Goal: Information Seeking & Learning: Learn about a topic

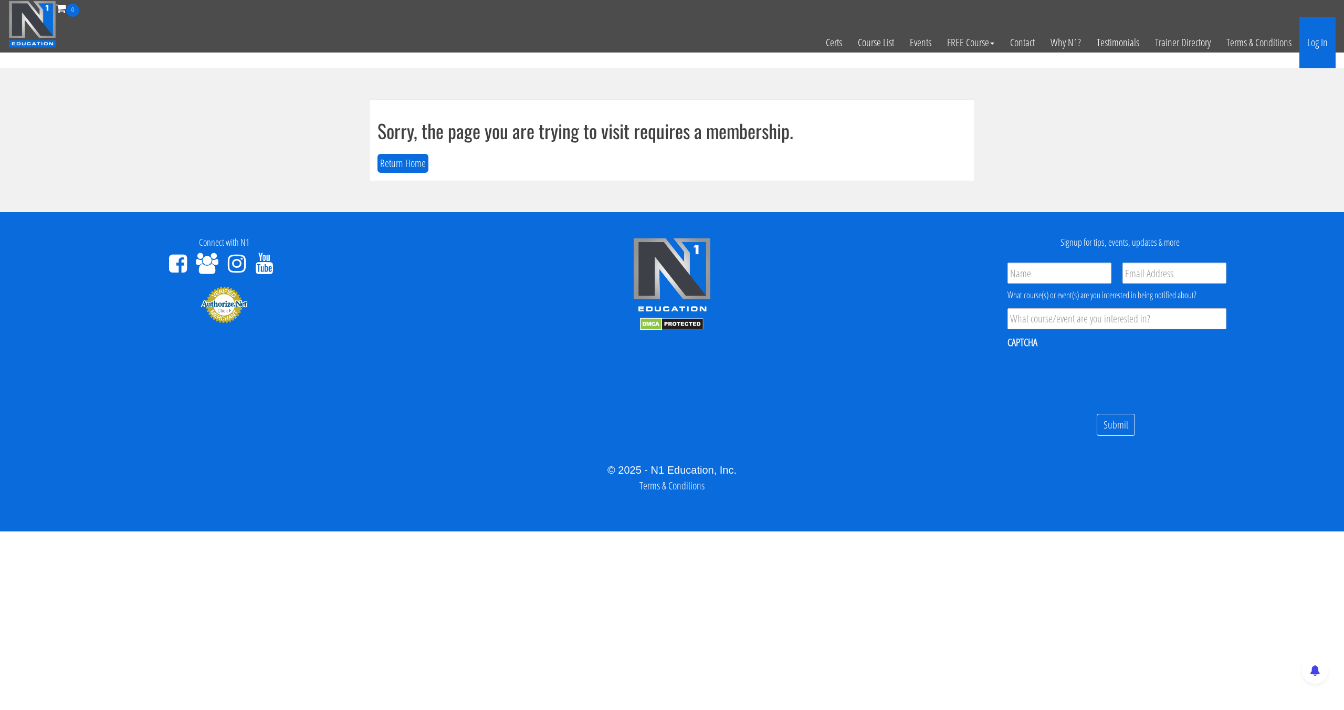
click at [1303, 63] on link "Log In" at bounding box center [1317, 42] width 36 height 51
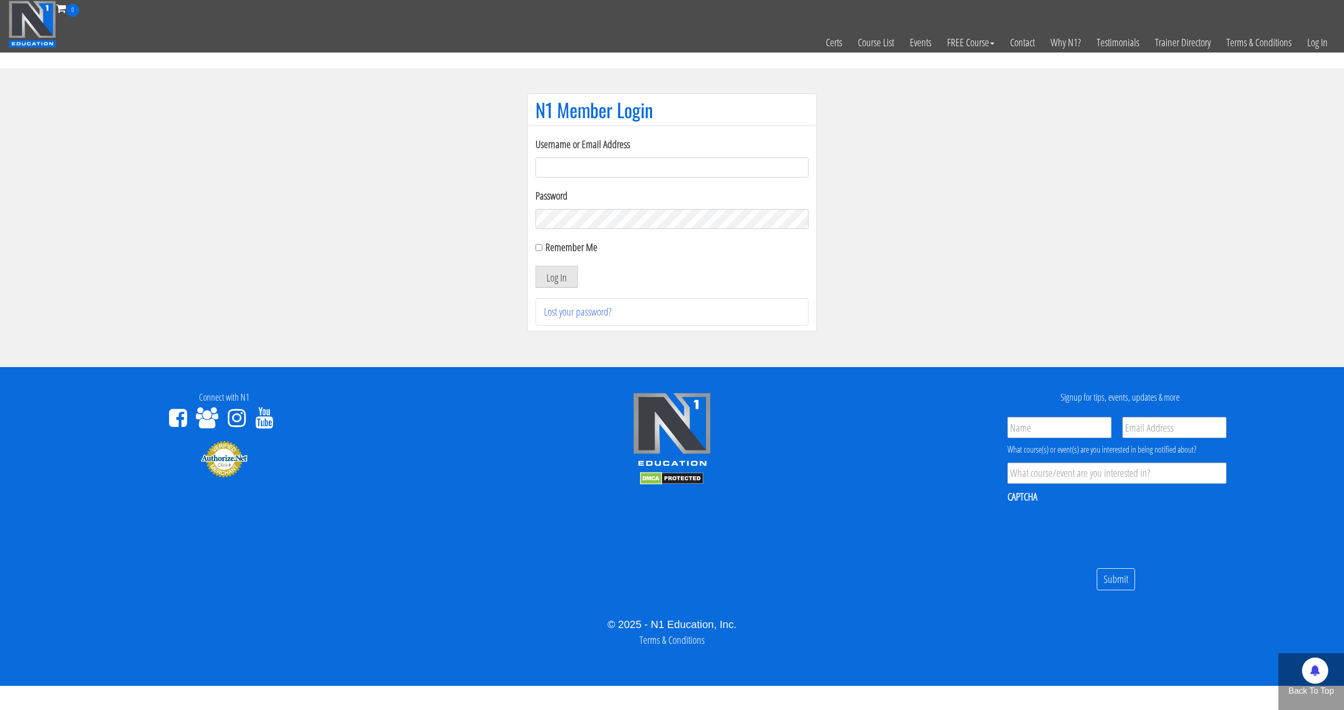
type input "[EMAIL_ADDRESS][DOMAIN_NAME]"
click at [536, 266] on button "Log In" at bounding box center [557, 277] width 43 height 22
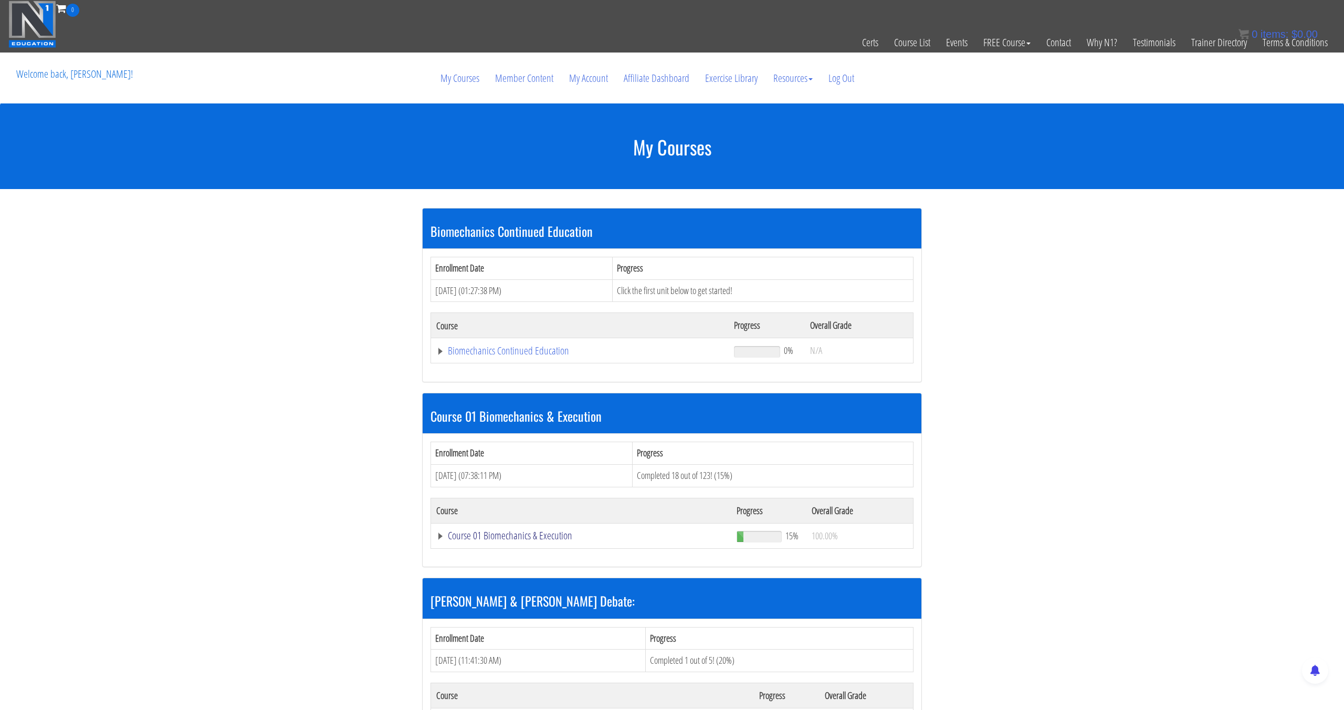
click at [554, 356] on link "Course 01 Biomechanics & Execution" at bounding box center [579, 350] width 287 height 11
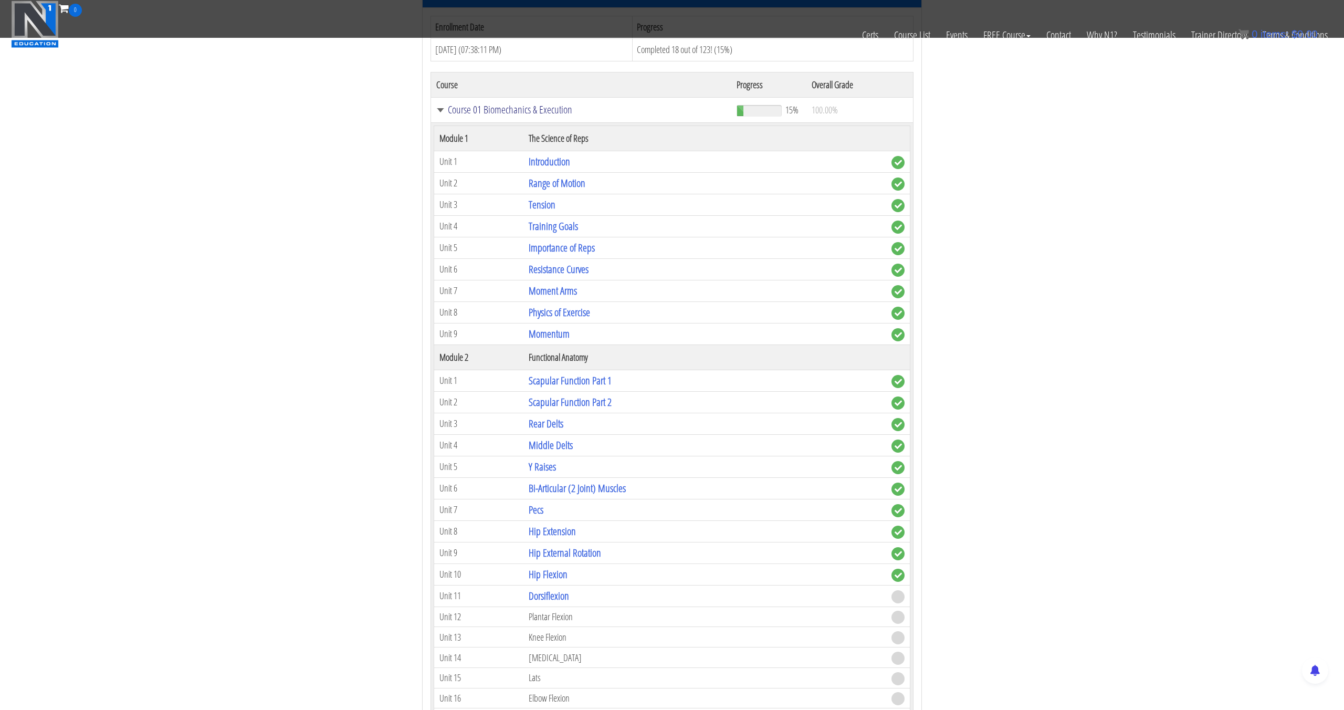
scroll to position [375, 0]
click at [559, 571] on link "Hip Flexion" at bounding box center [548, 572] width 39 height 14
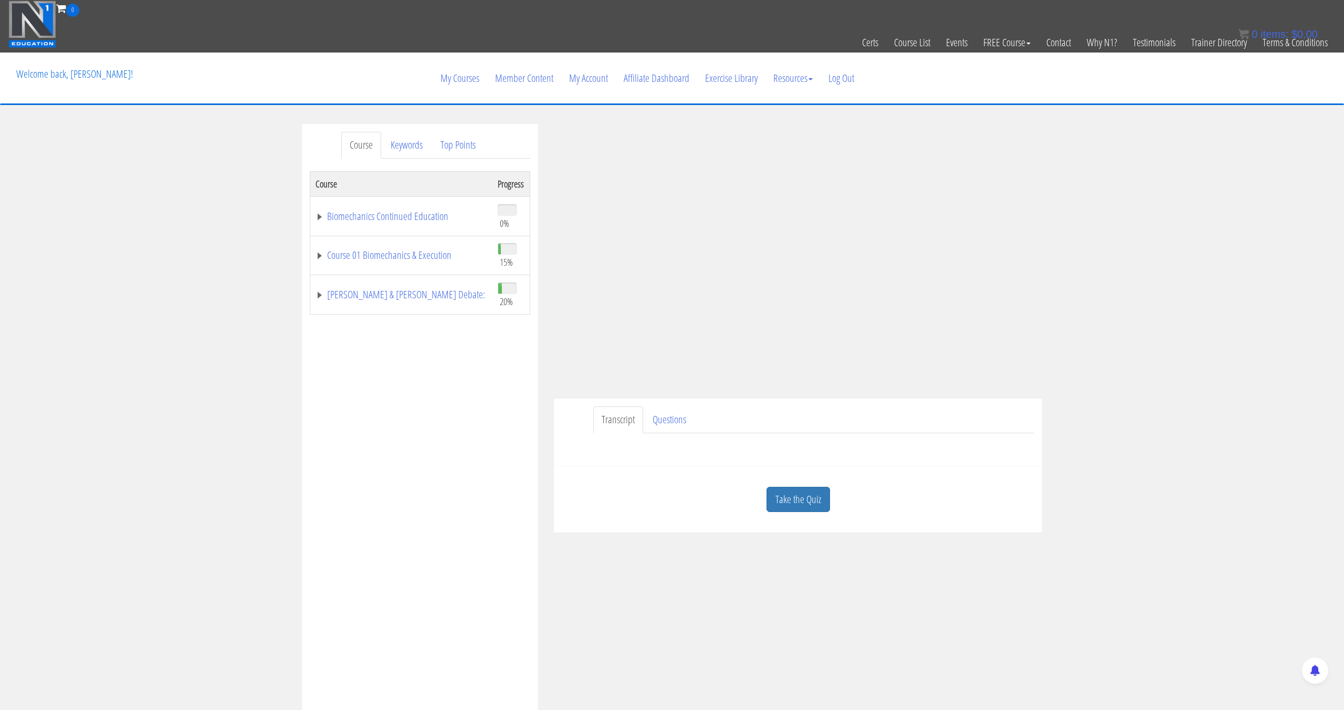
scroll to position [1, 0]
click at [810, 499] on link "Take the Quiz" at bounding box center [799, 499] width 64 height 26
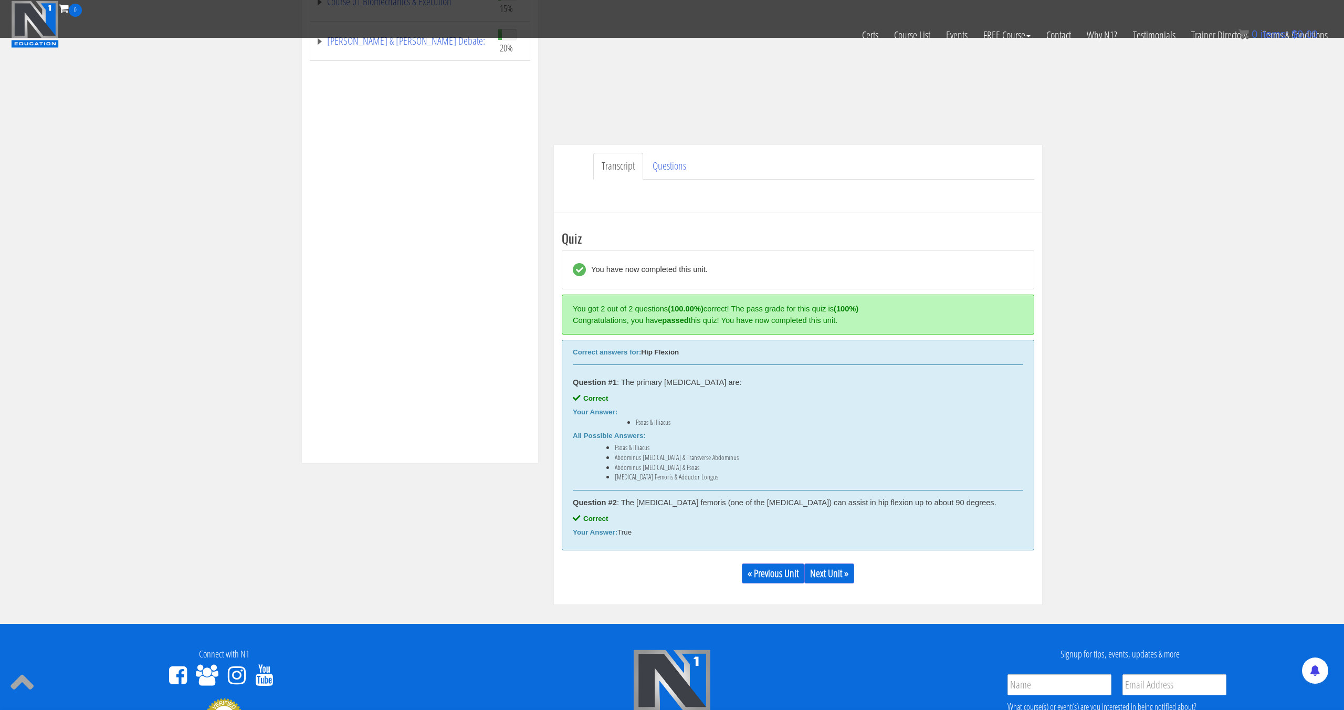
scroll to position [202, 0]
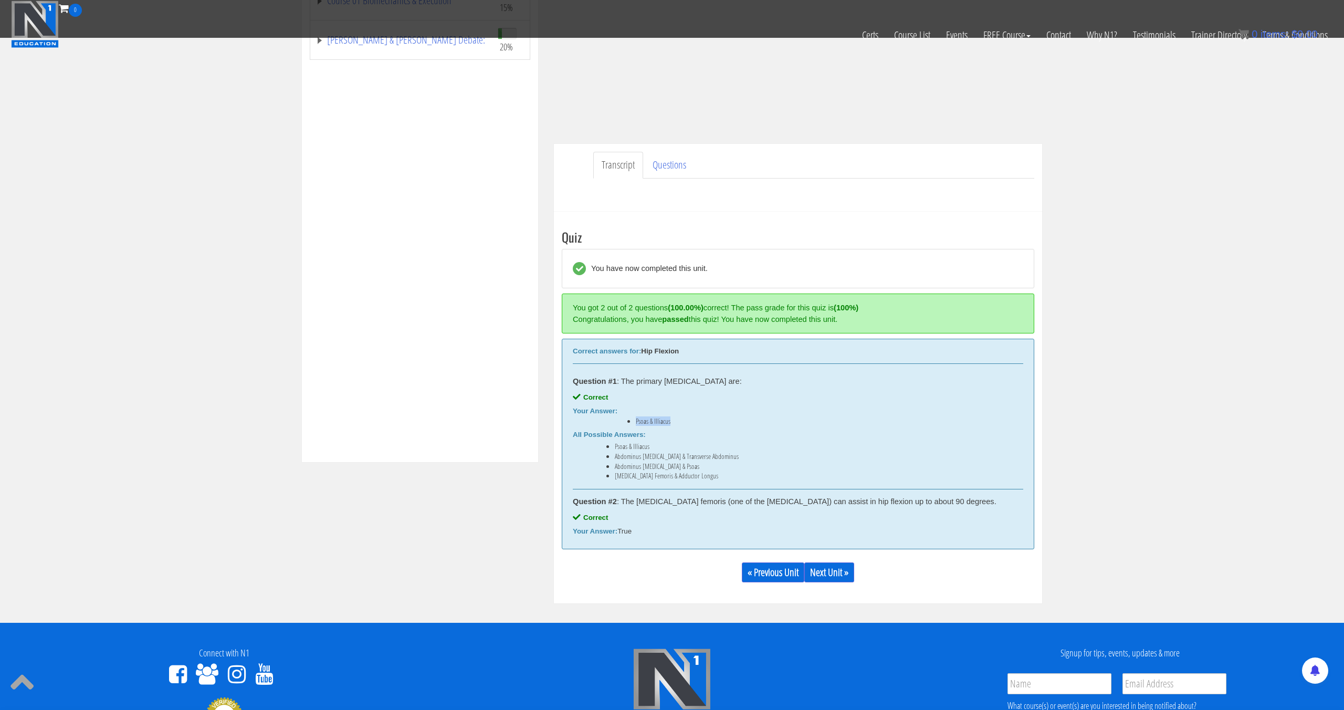
drag, startPoint x: 636, startPoint y: 417, endPoint x: 674, endPoint y: 424, distance: 38.8
click at [674, 424] on li "Psoas & Illiacus" at bounding box center [819, 421] width 366 height 8
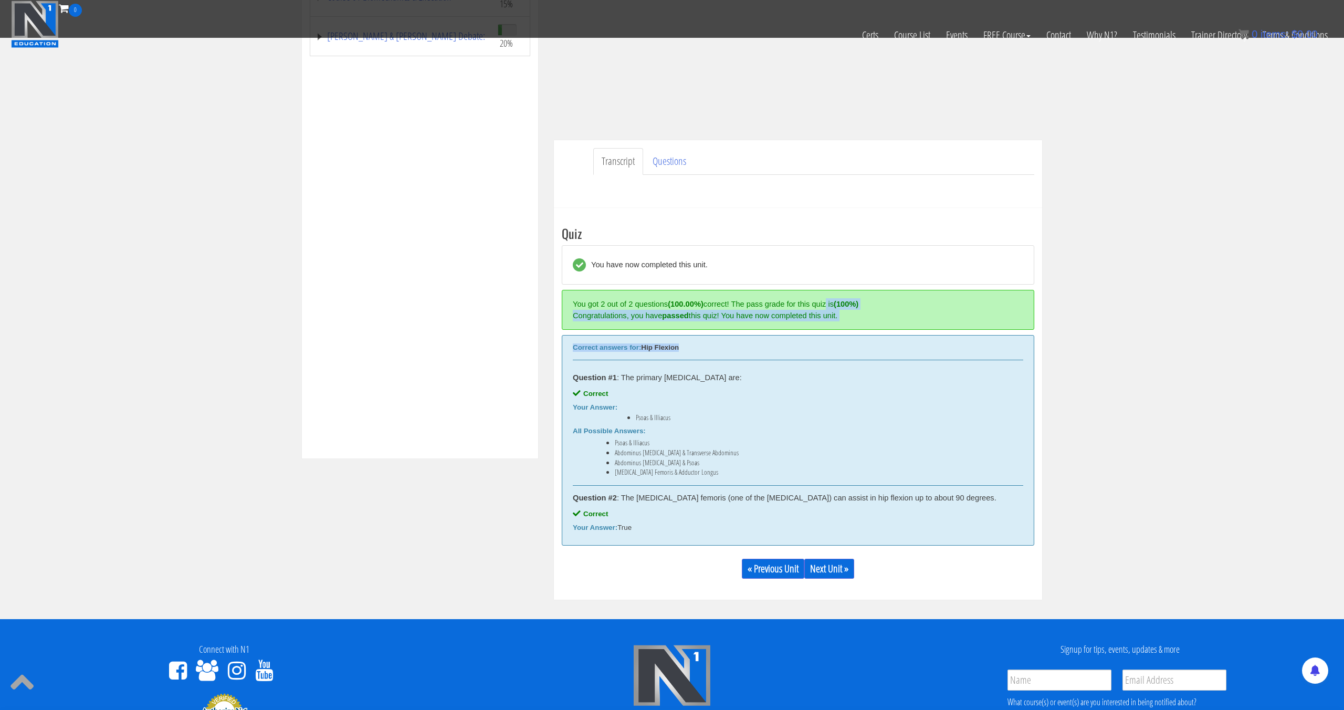
drag, startPoint x: 842, startPoint y: 402, endPoint x: 869, endPoint y: 618, distance: 217.6
click at [869, 481] on div "You have now completed this unit. You got 2 out of 2 questions (100.00%) correc…" at bounding box center [798, 395] width 473 height 300
click at [823, 576] on link "Next Unit »" at bounding box center [829, 569] width 50 height 20
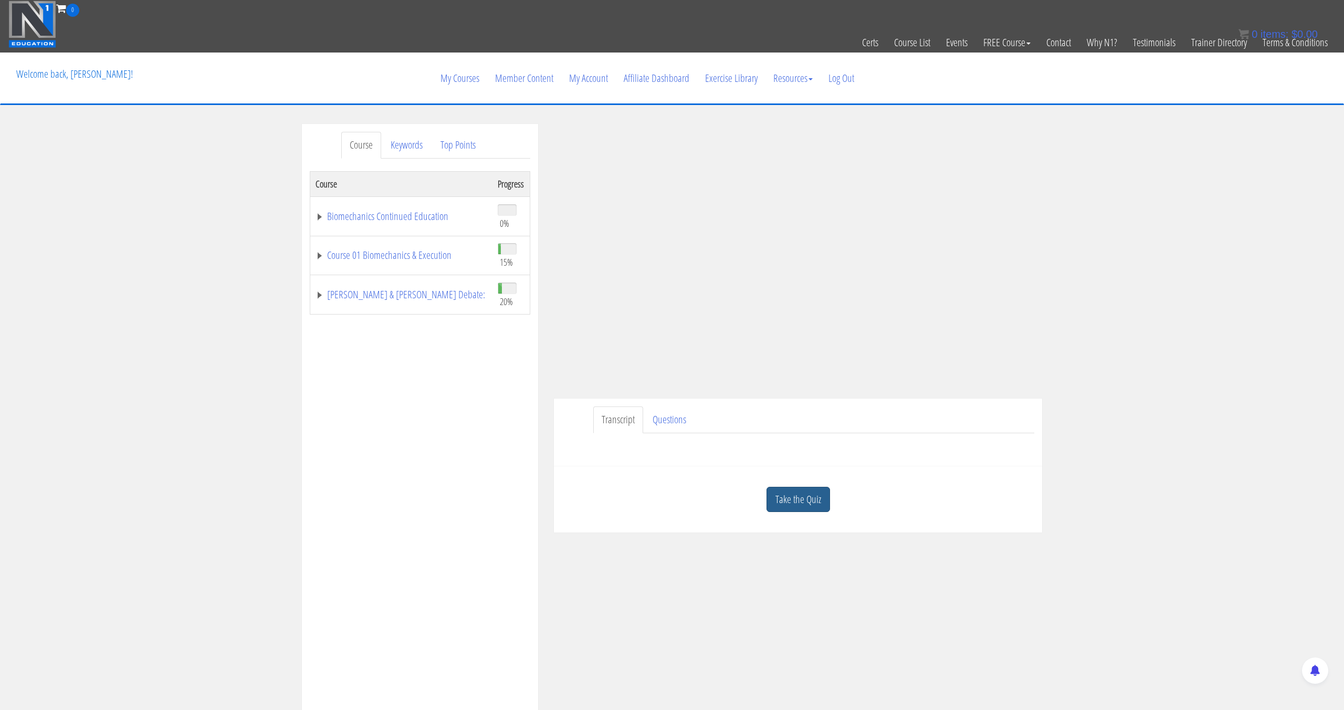
click at [789, 492] on link "Take the Quiz" at bounding box center [799, 500] width 64 height 26
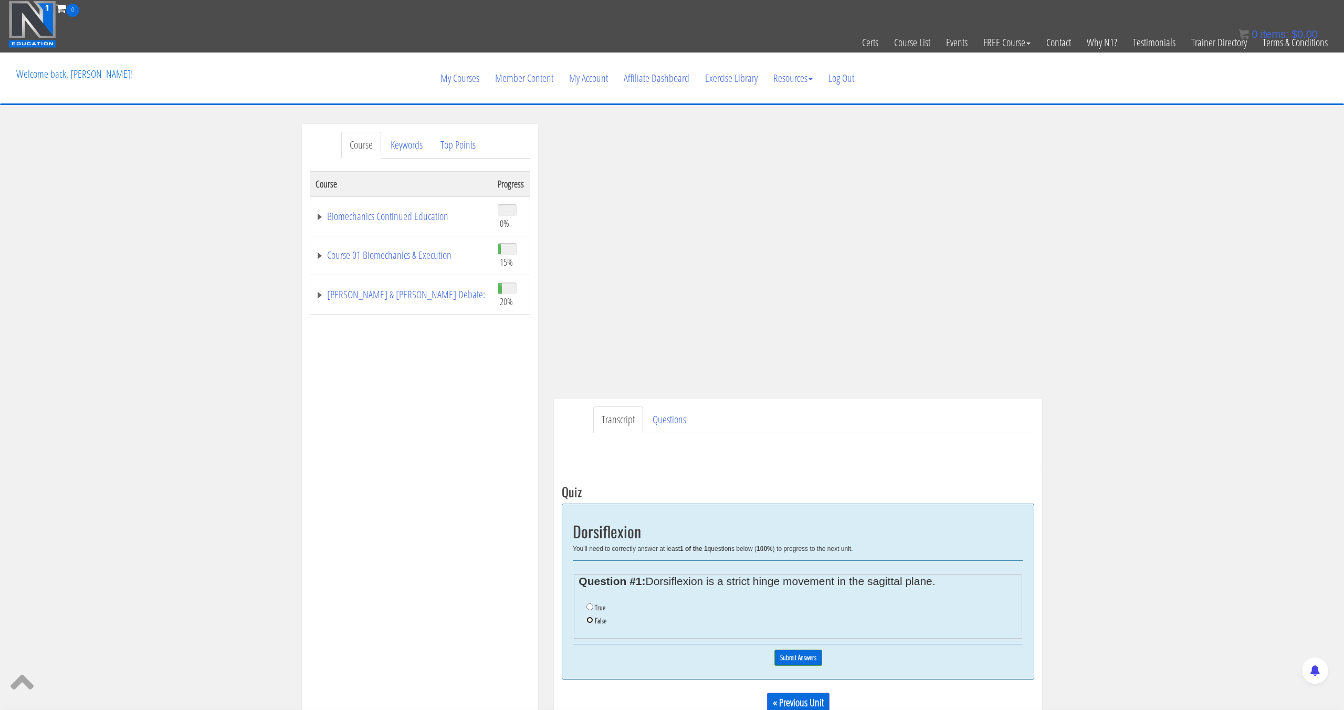
click at [592, 620] on input "False" at bounding box center [589, 619] width 7 height 7
radio input "true"
click at [784, 658] on input "Submit Answers" at bounding box center [798, 657] width 48 height 16
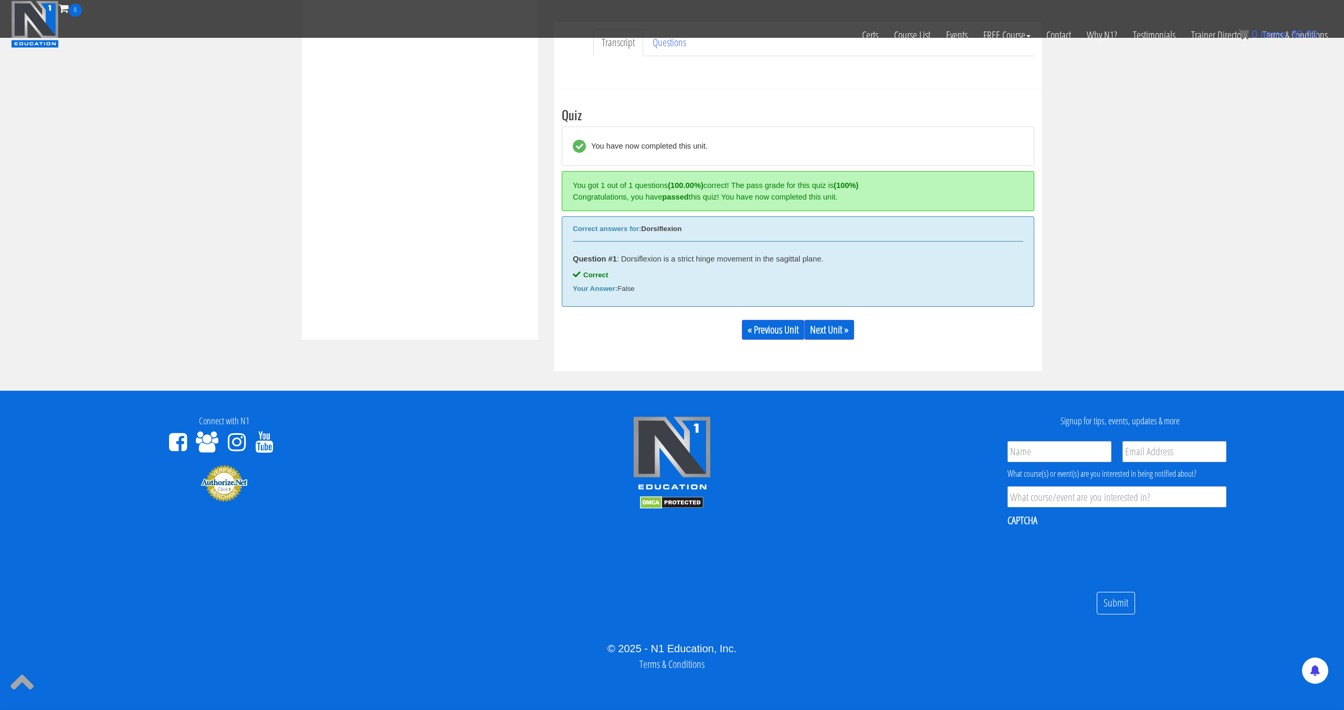
scroll to position [323, 0]
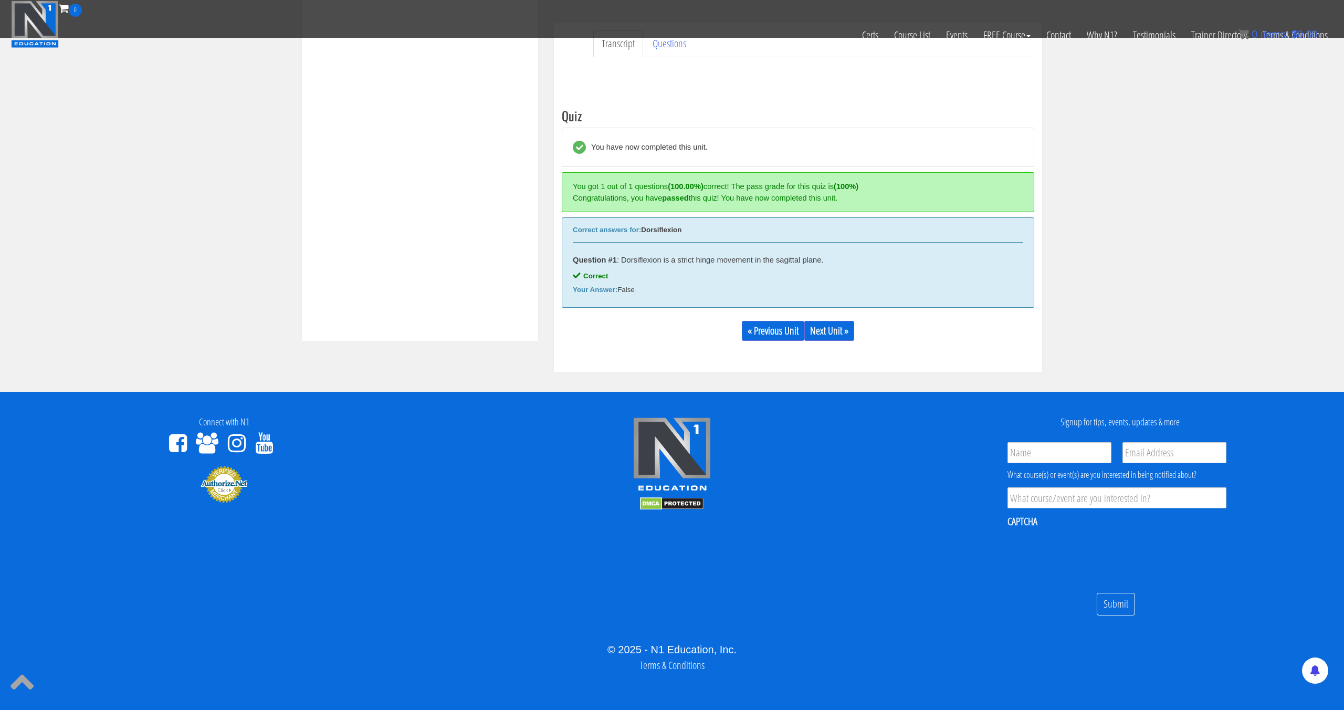
click at [862, 456] on div at bounding box center [672, 463] width 432 height 93
drag, startPoint x: 865, startPoint y: 451, endPoint x: 855, endPoint y: 457, distance: 11.1
click at [865, 450] on div at bounding box center [672, 463] width 432 height 93
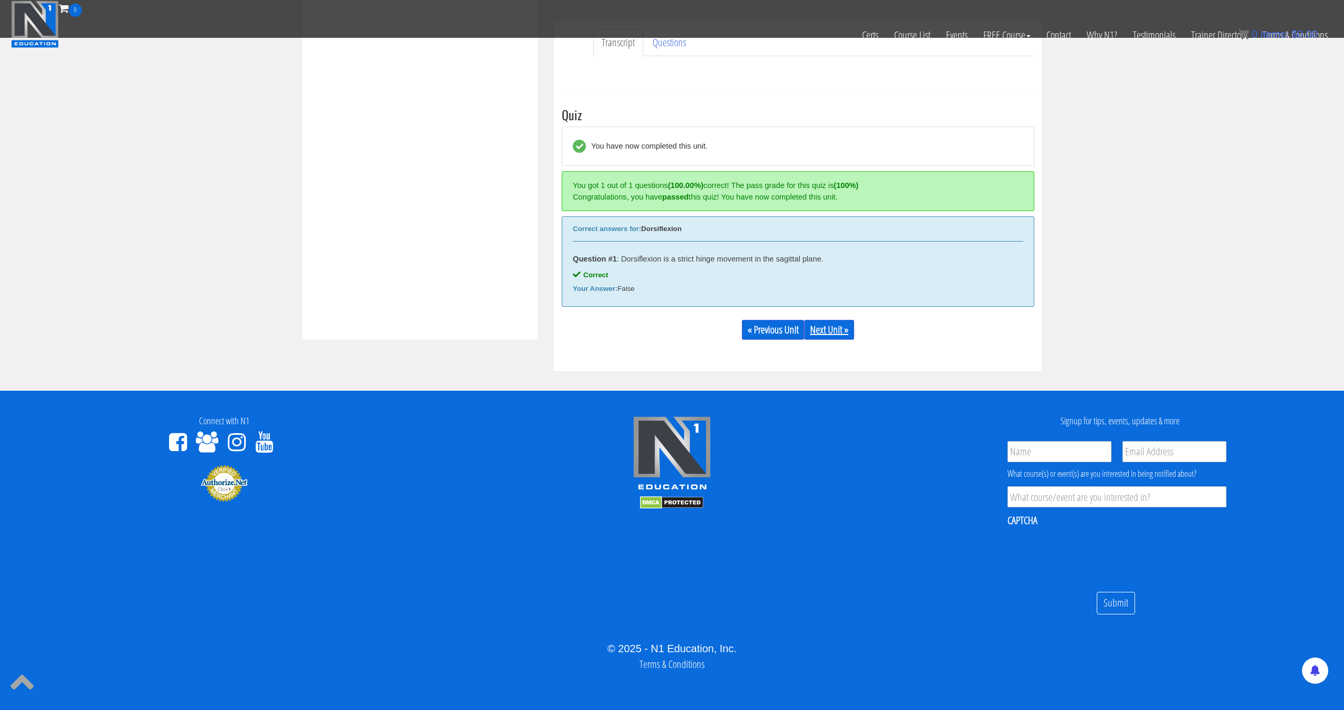
click at [835, 337] on link "Next Unit »" at bounding box center [829, 330] width 50 height 20
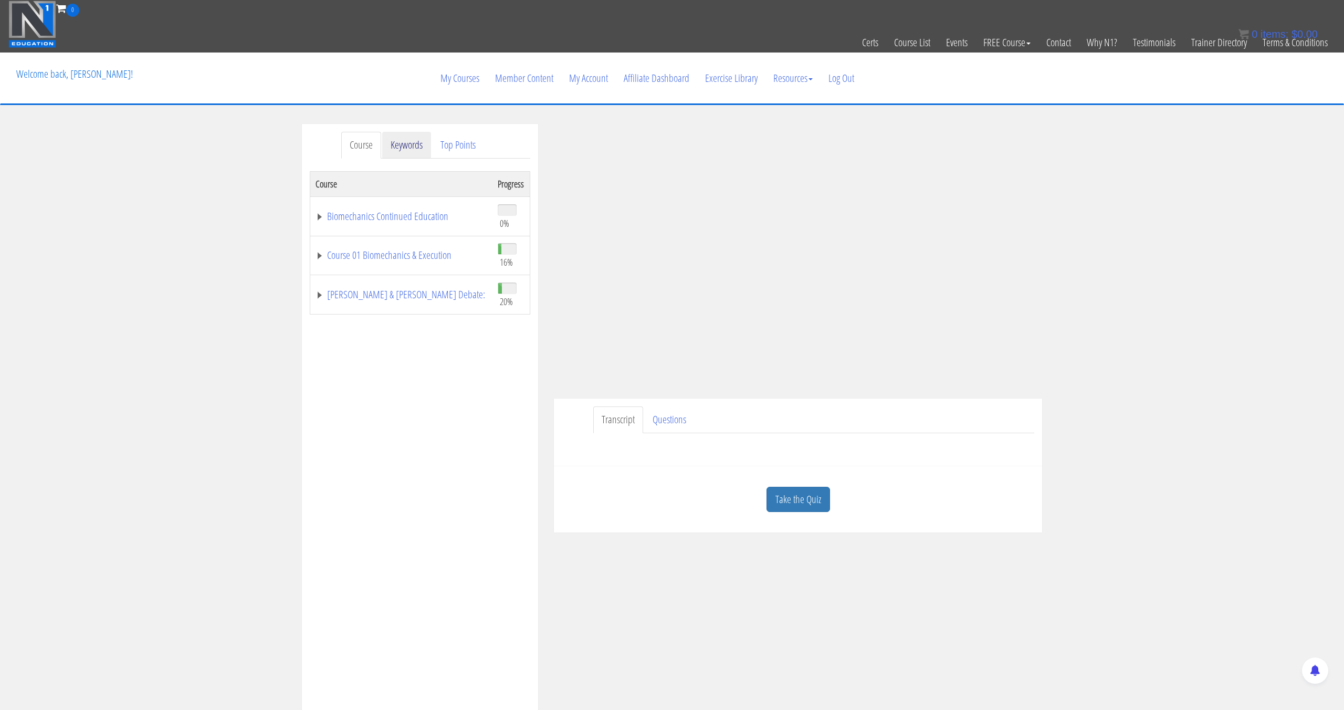
click at [406, 148] on link "Keywords" at bounding box center [406, 145] width 49 height 27
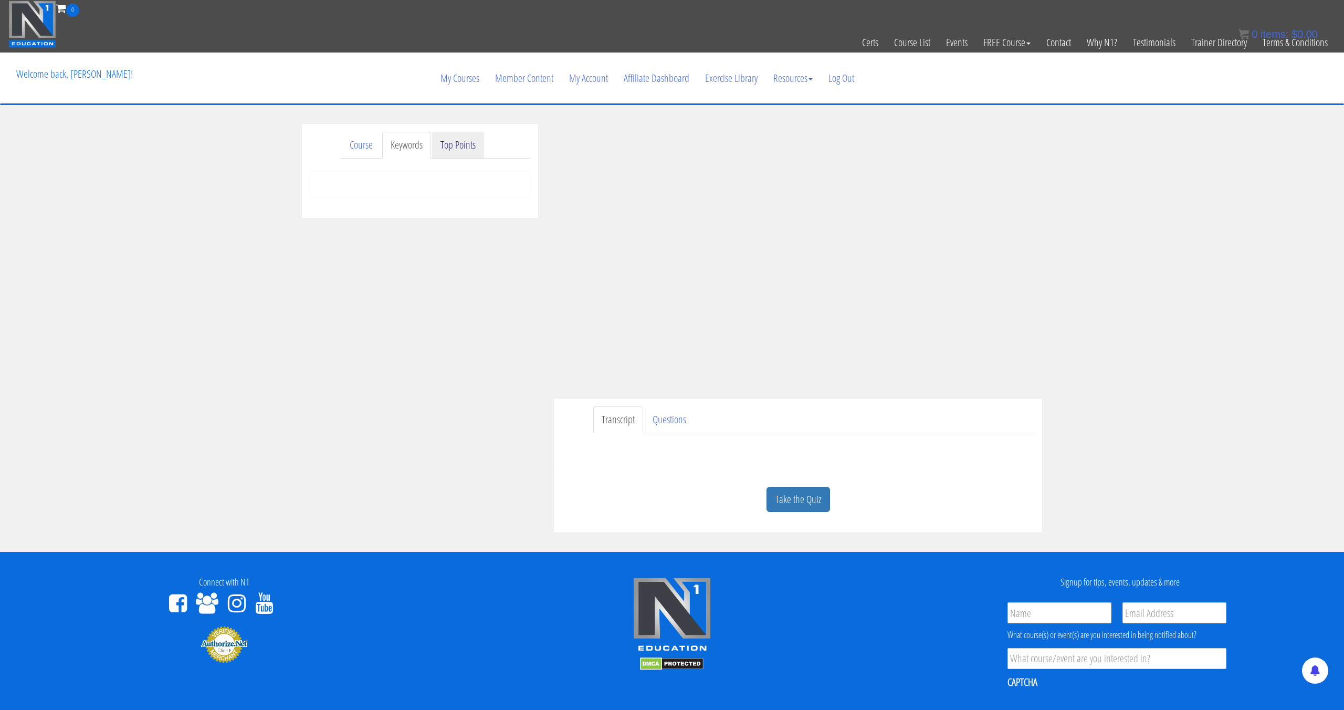
click at [448, 144] on link "Top Points" at bounding box center [458, 145] width 52 height 27
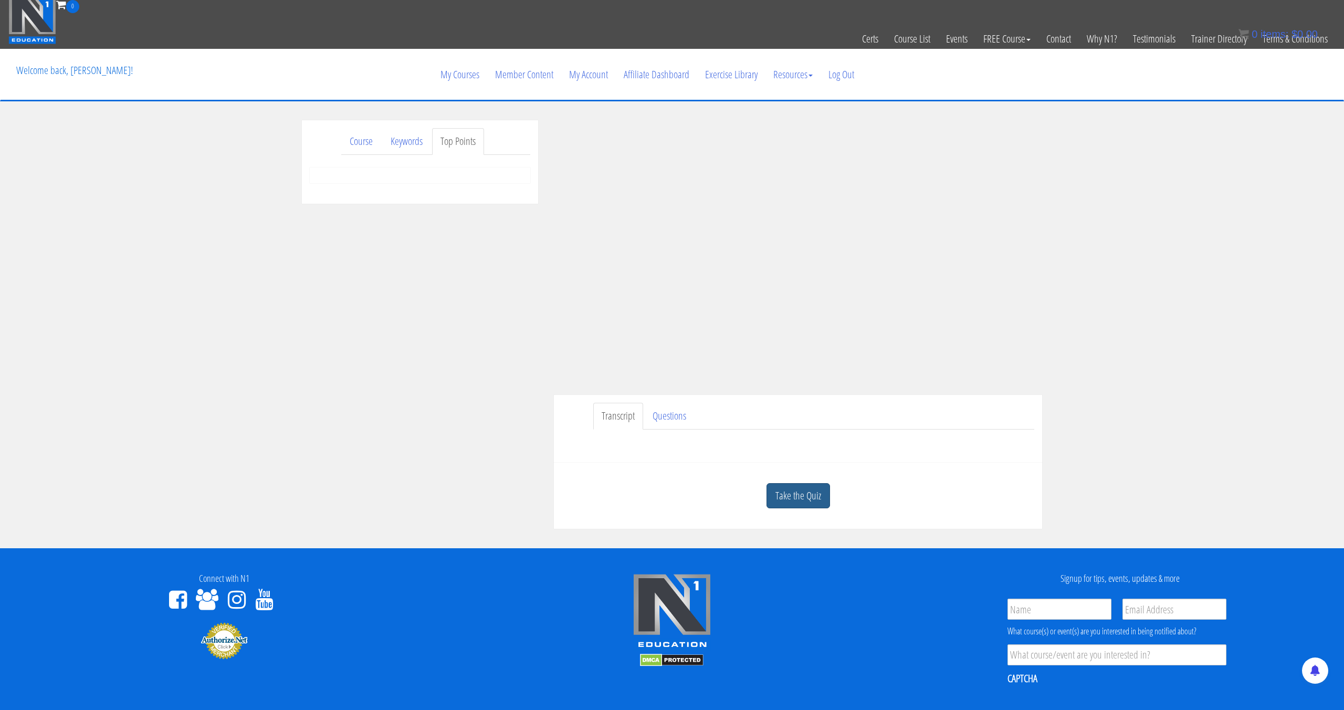
click at [808, 502] on link "Take the Quiz" at bounding box center [799, 496] width 64 height 26
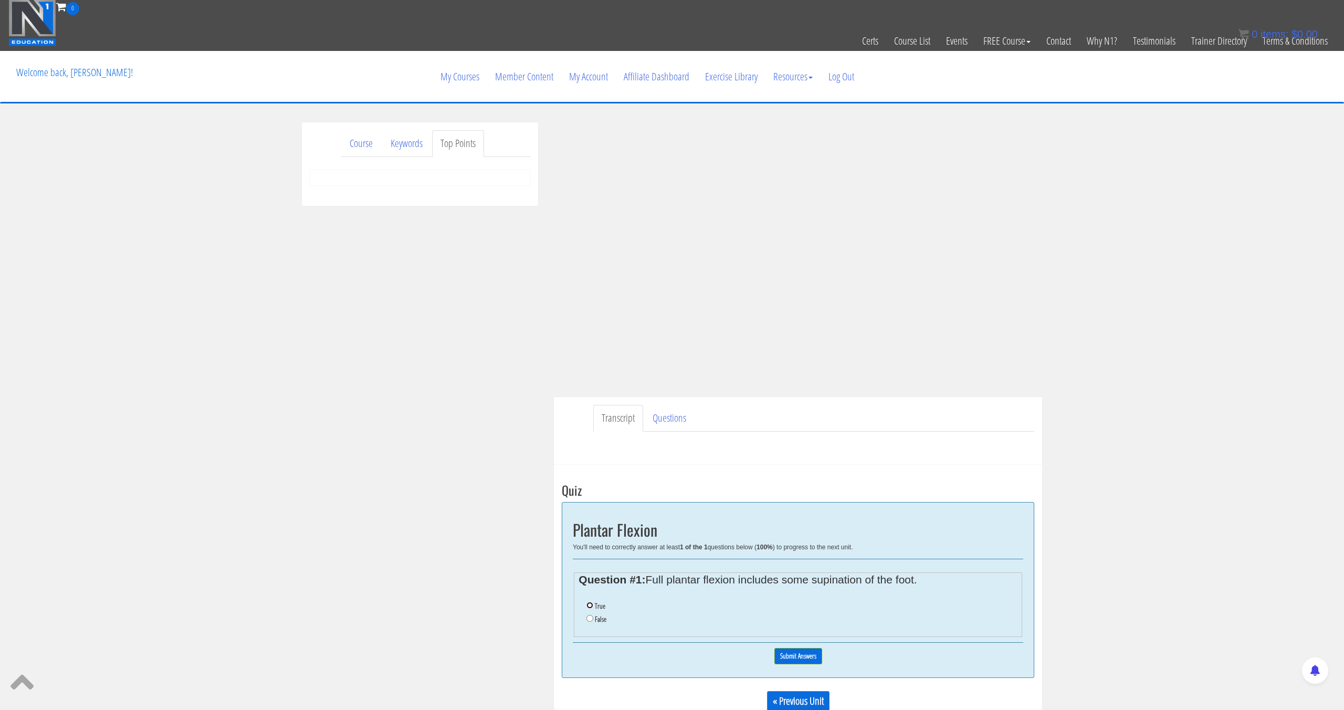
click at [592, 606] on input "True" at bounding box center [589, 605] width 7 height 7
radio input "true"
click at [809, 653] on input "Submit Answers" at bounding box center [798, 656] width 48 height 16
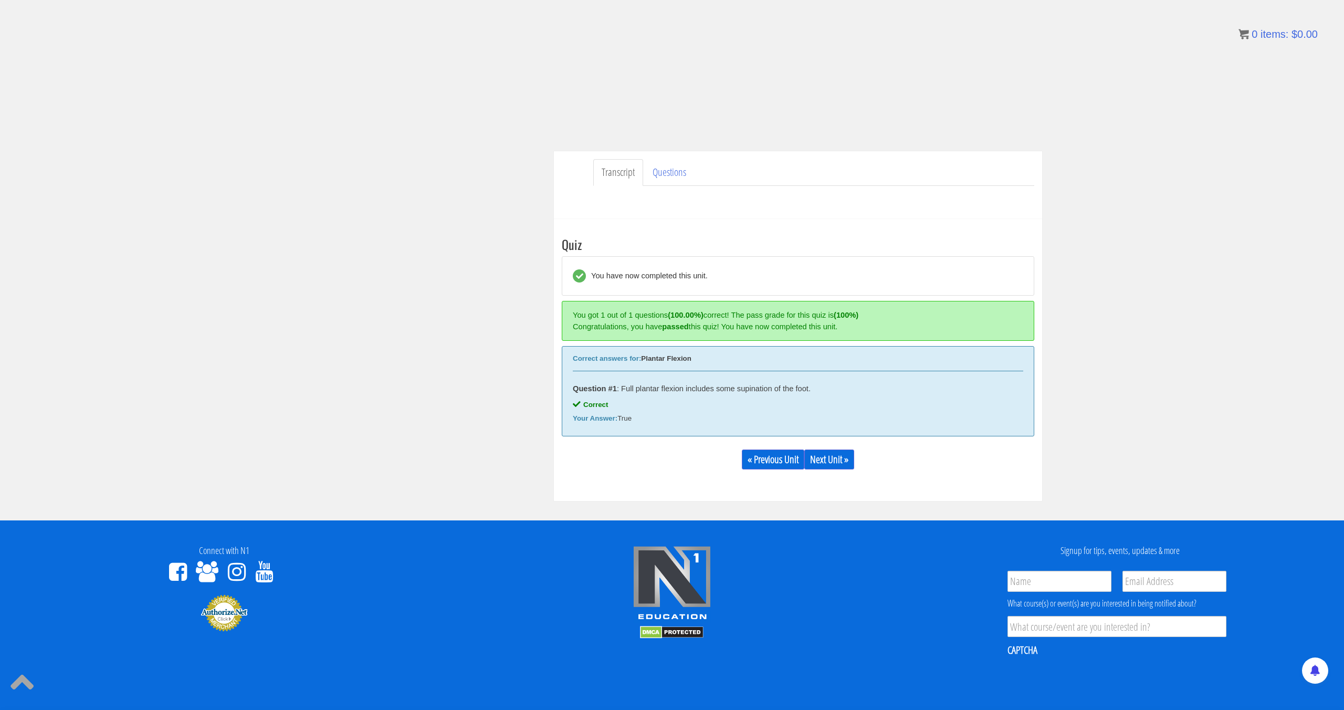
scroll to position [324, 0]
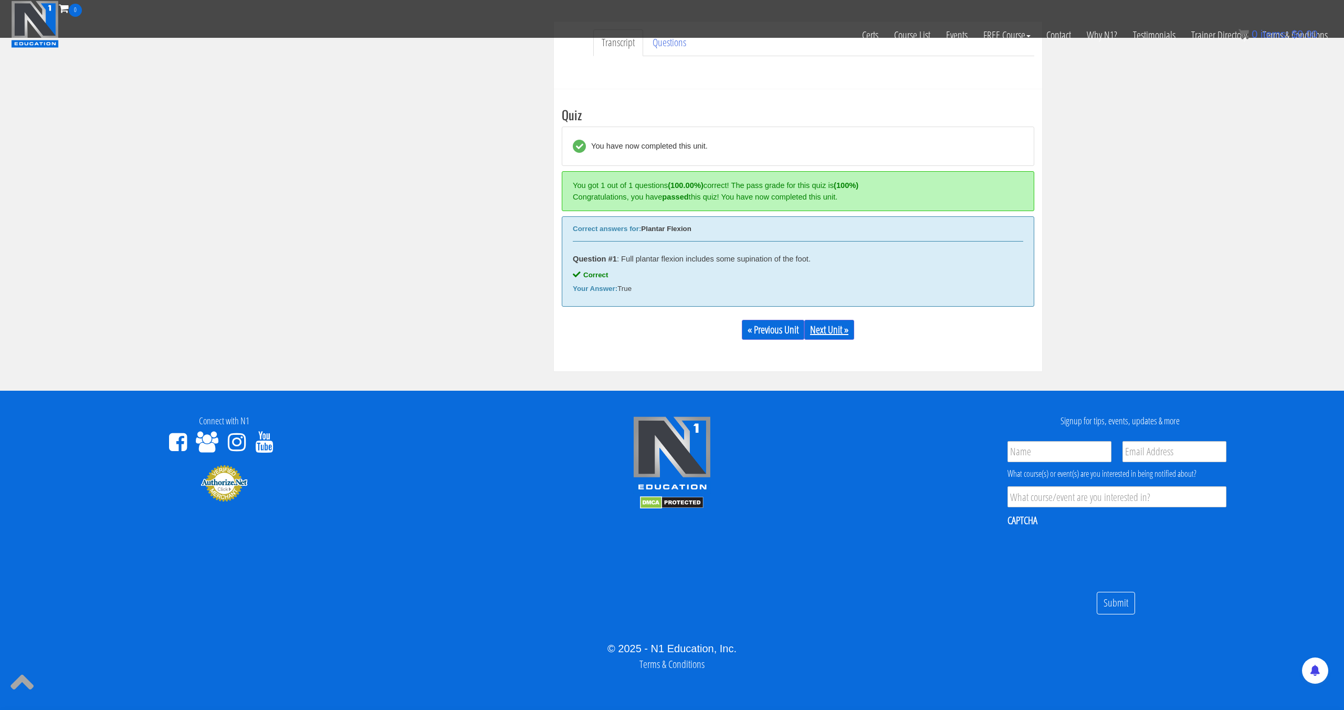
click at [839, 330] on link "Next Unit »" at bounding box center [829, 330] width 50 height 20
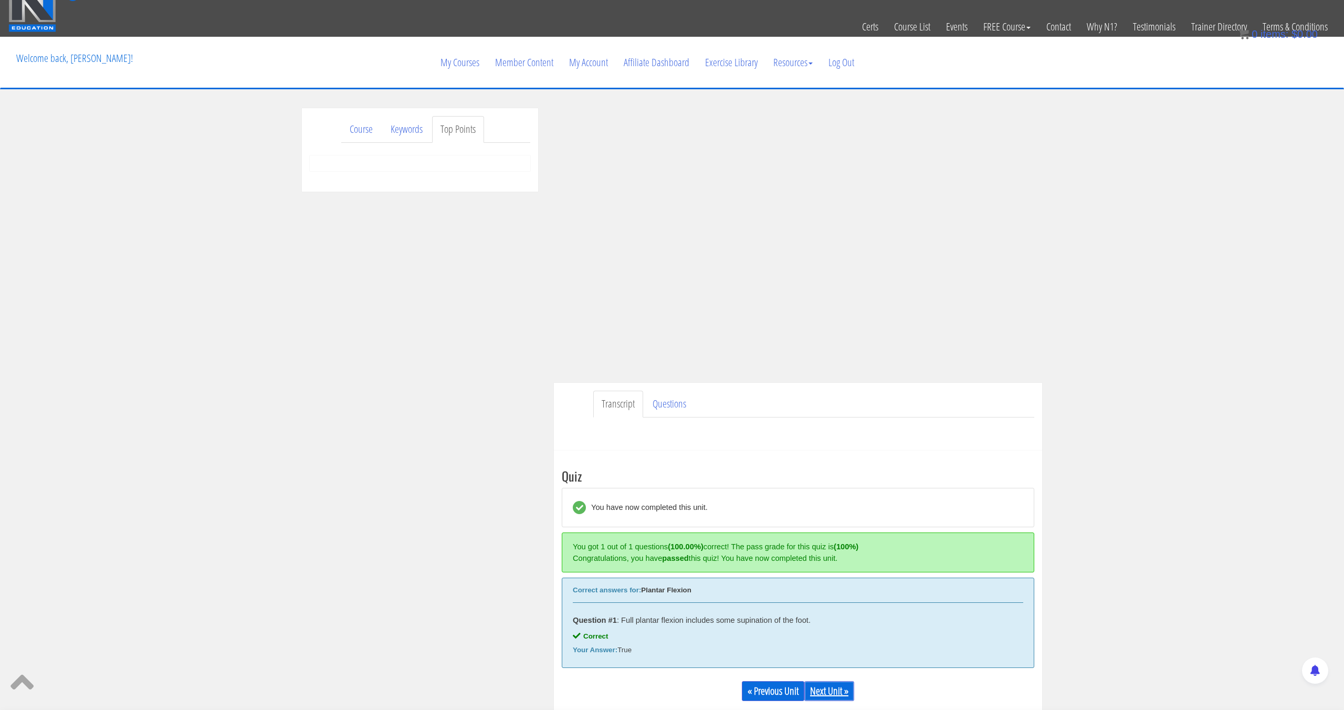
scroll to position [14, 0]
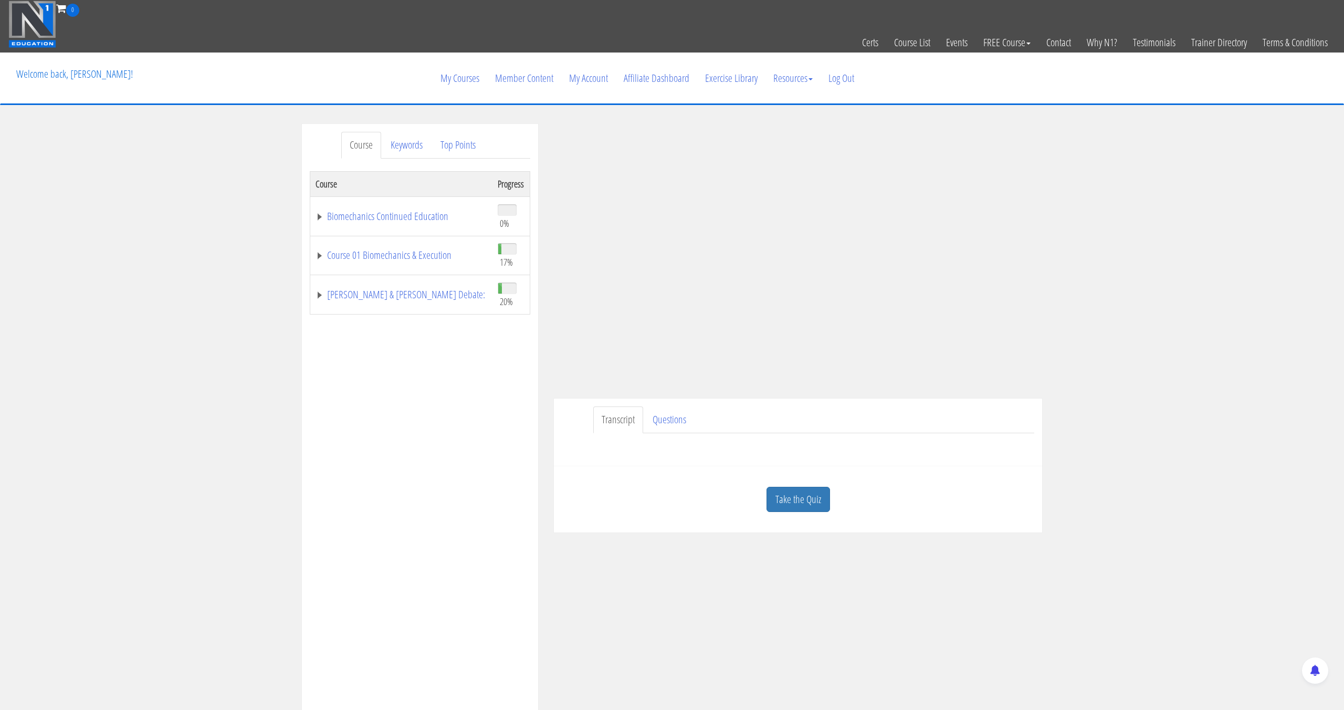
click at [366, 145] on link "Course" at bounding box center [361, 145] width 40 height 27
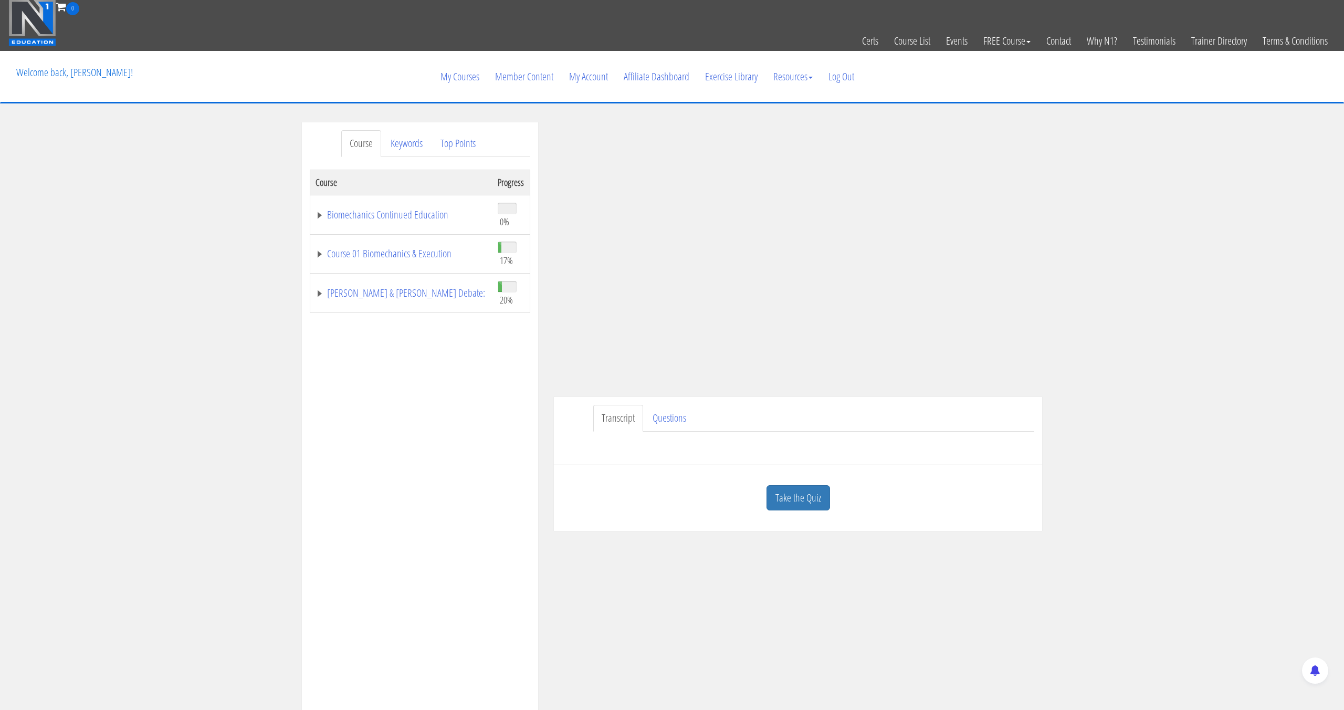
scroll to position [1, 0]
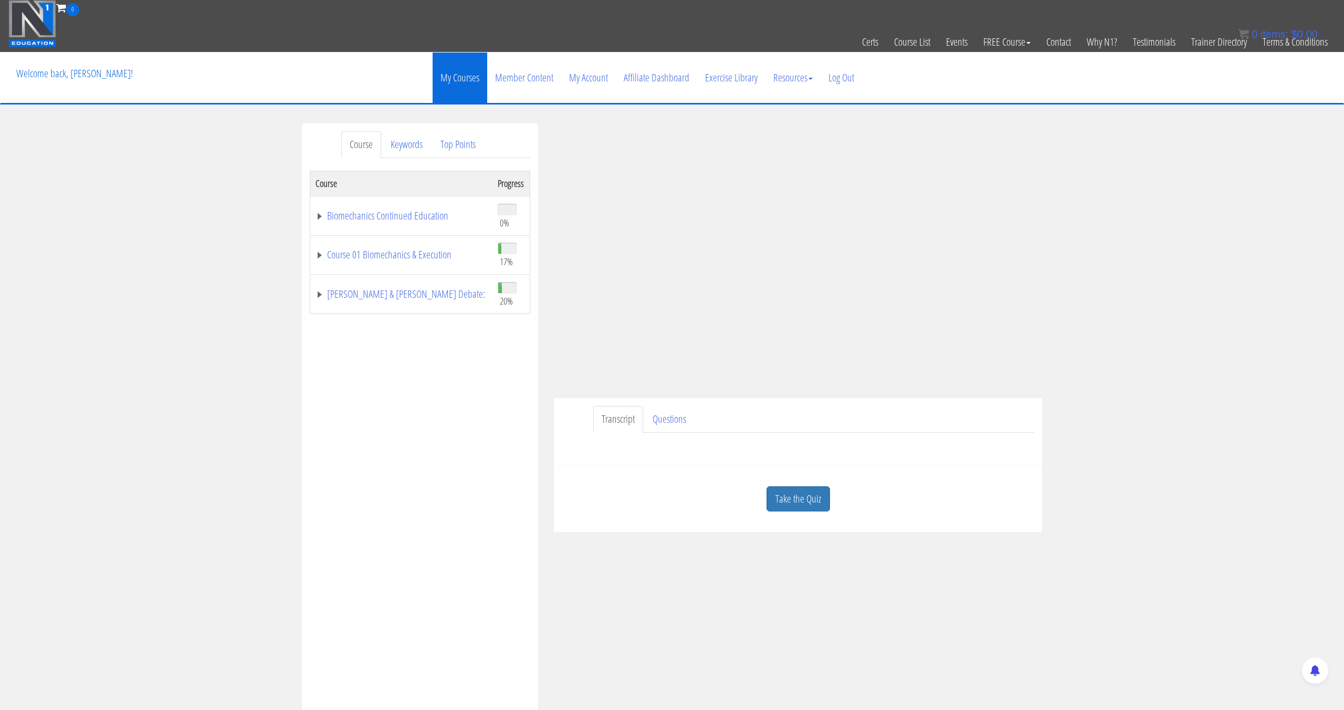
click at [438, 74] on link "My Courses" at bounding box center [460, 78] width 55 height 50
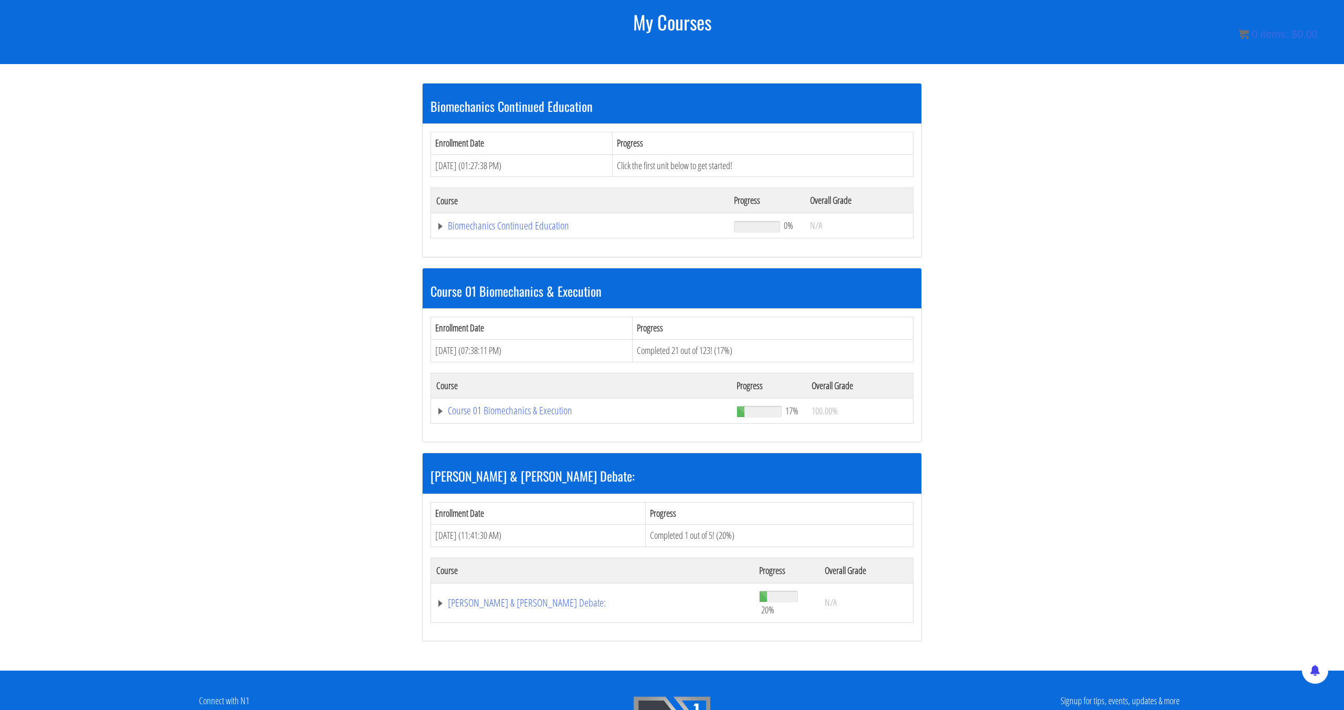
scroll to position [147, 0]
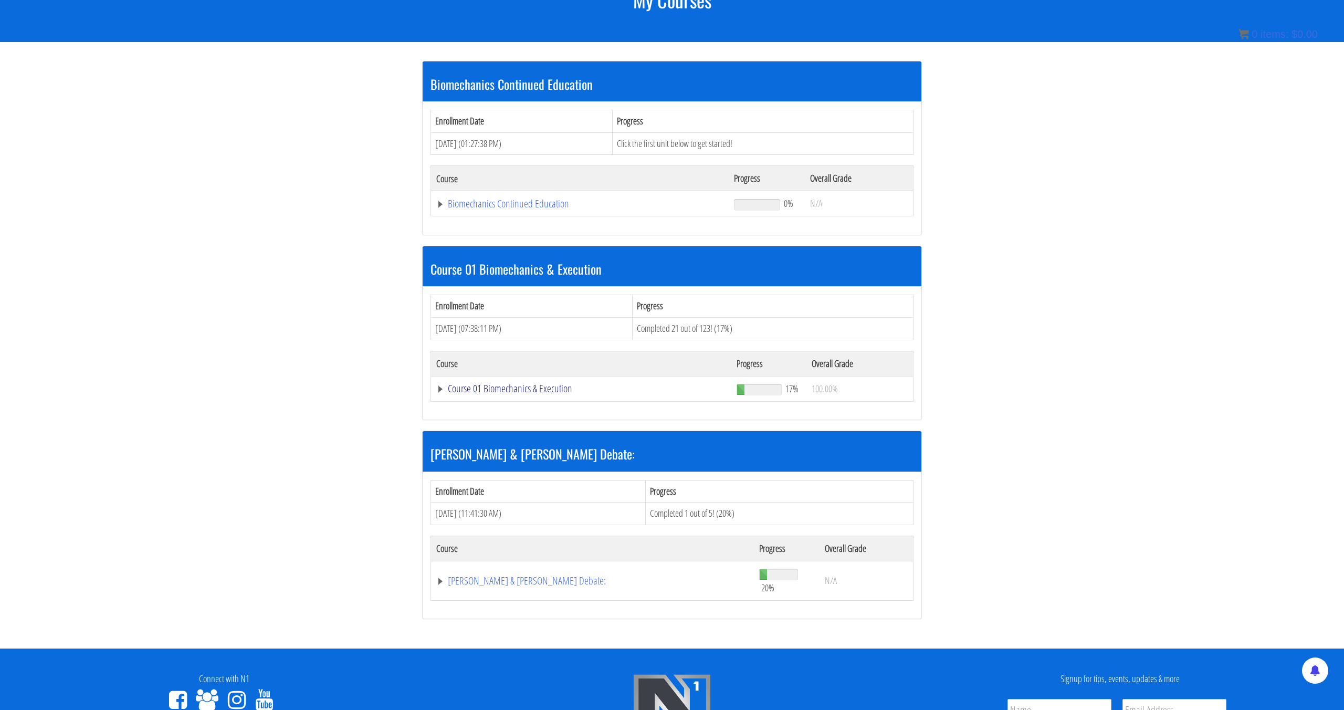
click at [648, 209] on link "Course 01 Biomechanics & Execution" at bounding box center [579, 203] width 287 height 11
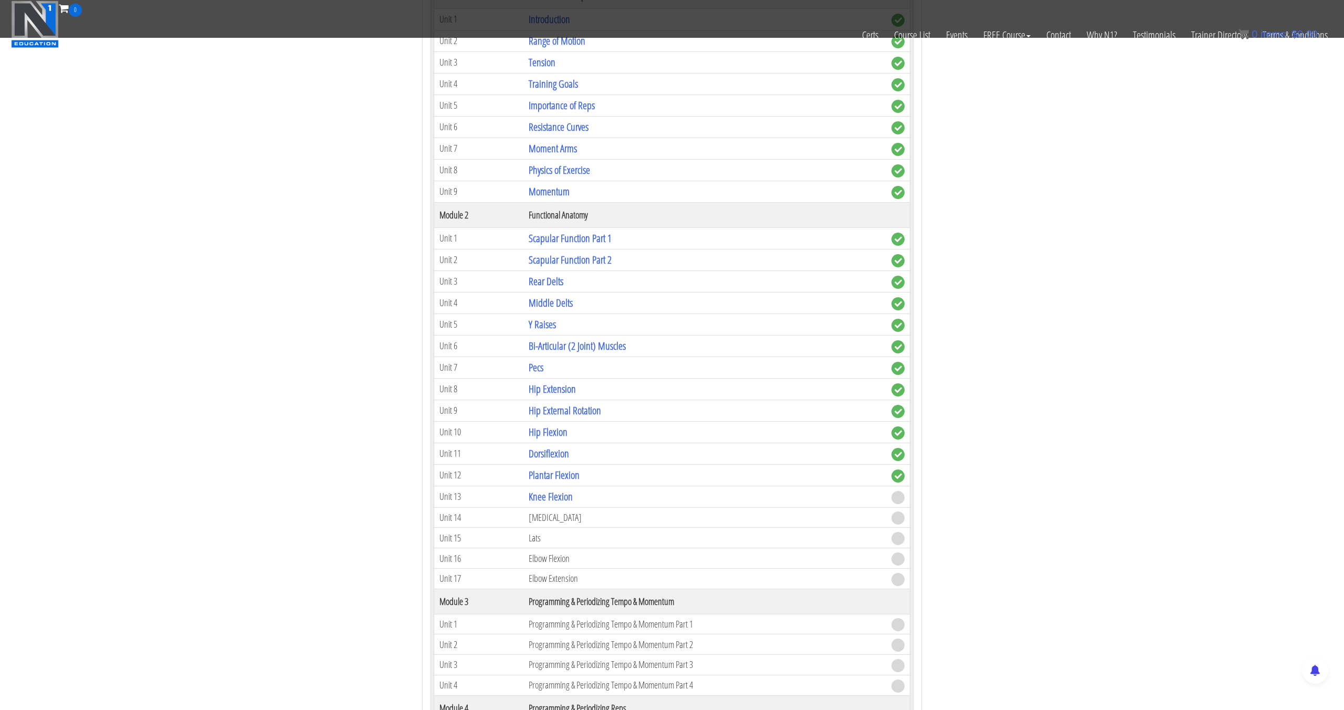
scroll to position [515, 0]
click at [539, 520] on td "Quadriceps" at bounding box center [704, 518] width 363 height 20
drag, startPoint x: 482, startPoint y: 518, endPoint x: 541, endPoint y: 516, distance: 59.4
click at [487, 517] on td "Unit 14" at bounding box center [478, 518] width 89 height 20
click at [557, 518] on td "[MEDICAL_DATA]" at bounding box center [704, 518] width 363 height 20
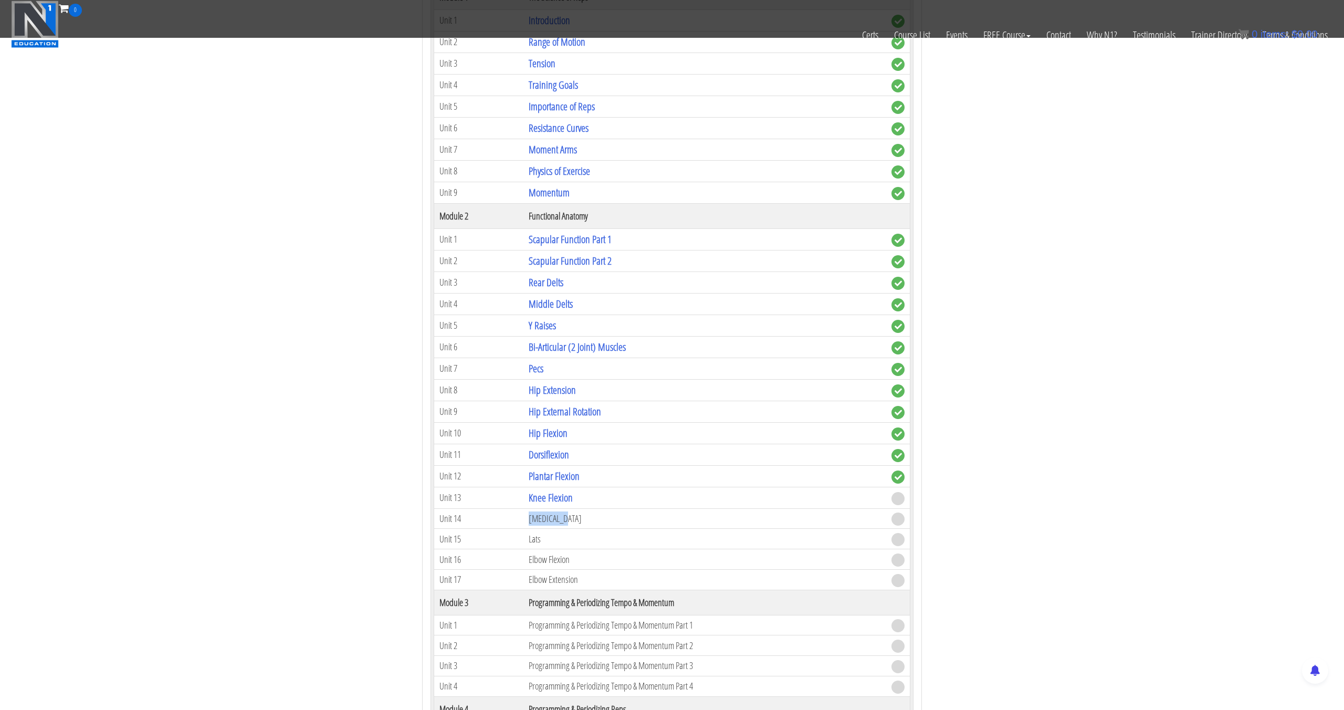
click at [557, 518] on td "[MEDICAL_DATA]" at bounding box center [704, 518] width 363 height 20
click at [551, 520] on td "[MEDICAL_DATA]" at bounding box center [704, 518] width 363 height 20
click at [559, 507] on td "Knee Flexion" at bounding box center [704, 500] width 363 height 22
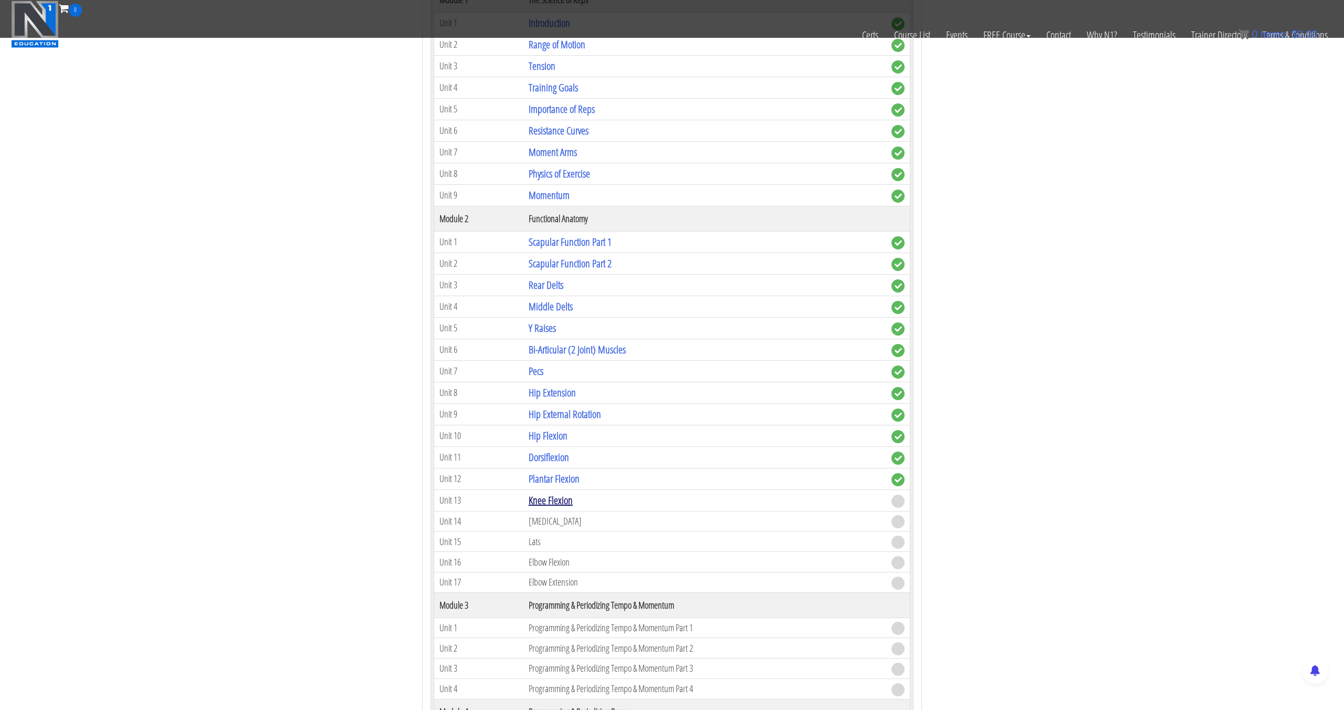
click at [560, 503] on link "Knee Flexion" at bounding box center [551, 500] width 44 height 14
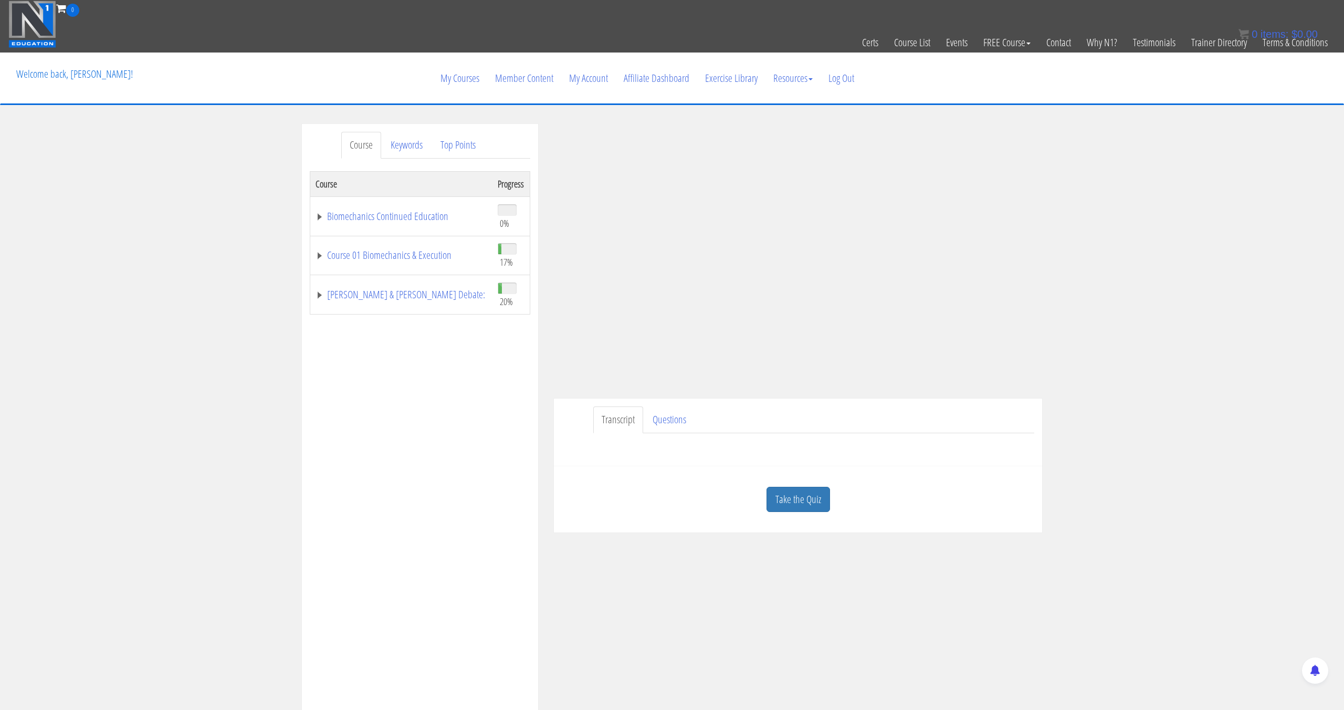
click at [813, 487] on link "Take the Quiz" at bounding box center [799, 500] width 64 height 26
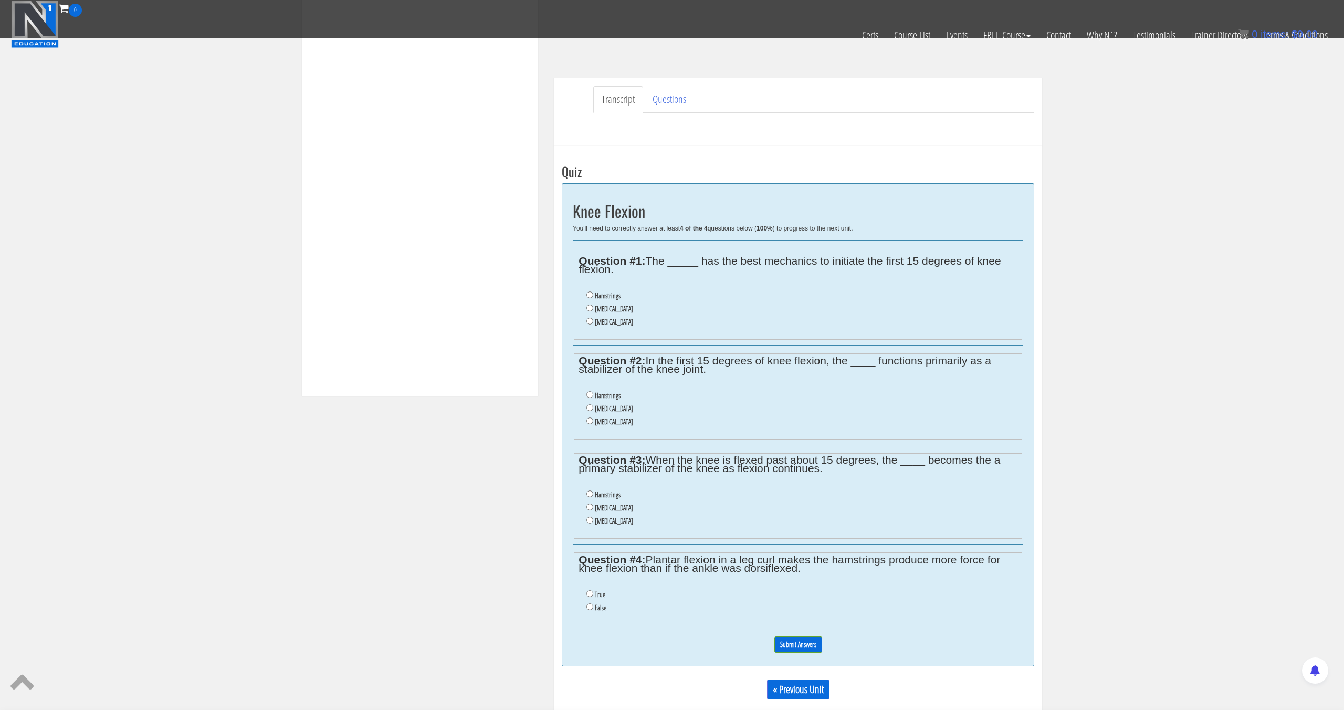
scroll to position [269, 0]
click at [603, 306] on label "Gastrocnemius" at bounding box center [614, 307] width 38 height 8
click at [593, 306] on input "[MEDICAL_DATA]" at bounding box center [589, 306] width 7 height 7
radio input "true"
click at [622, 408] on label "[MEDICAL_DATA]" at bounding box center [614, 407] width 38 height 8
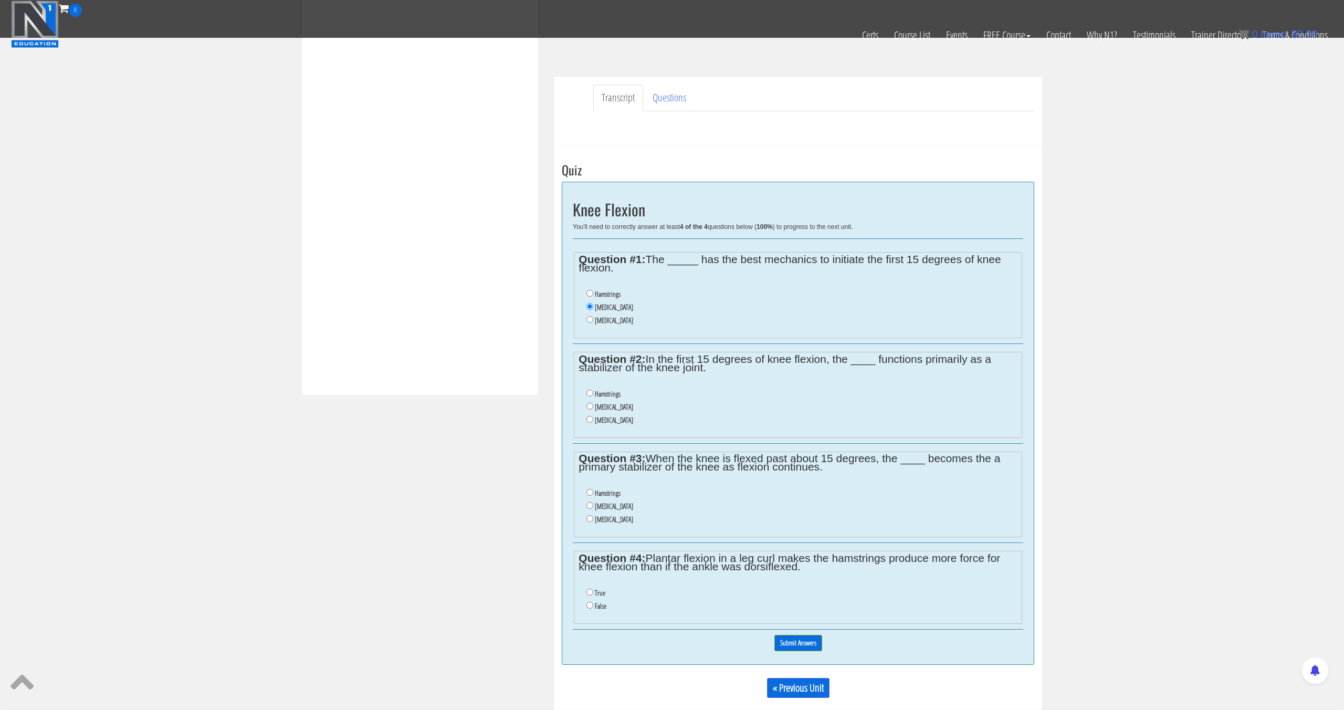
click at [593, 408] on input "[MEDICAL_DATA]" at bounding box center [589, 406] width 7 height 7
radio input "true"
click at [617, 496] on label "Hamstrings" at bounding box center [608, 493] width 26 height 8
click at [593, 496] on input "Hamstrings" at bounding box center [589, 492] width 7 height 7
radio input "true"
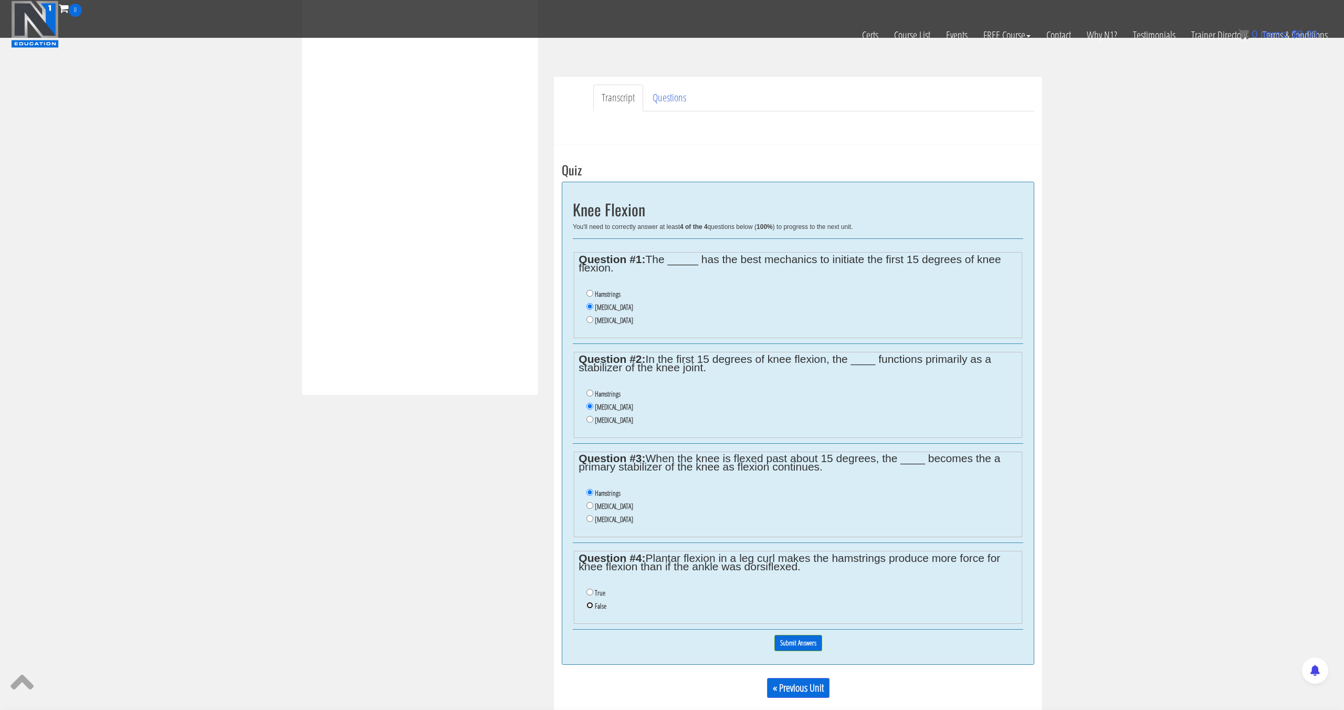
click at [587, 606] on input "False" at bounding box center [589, 605] width 7 height 7
radio input "true"
click at [805, 640] on input "Submit Answers" at bounding box center [798, 643] width 48 height 16
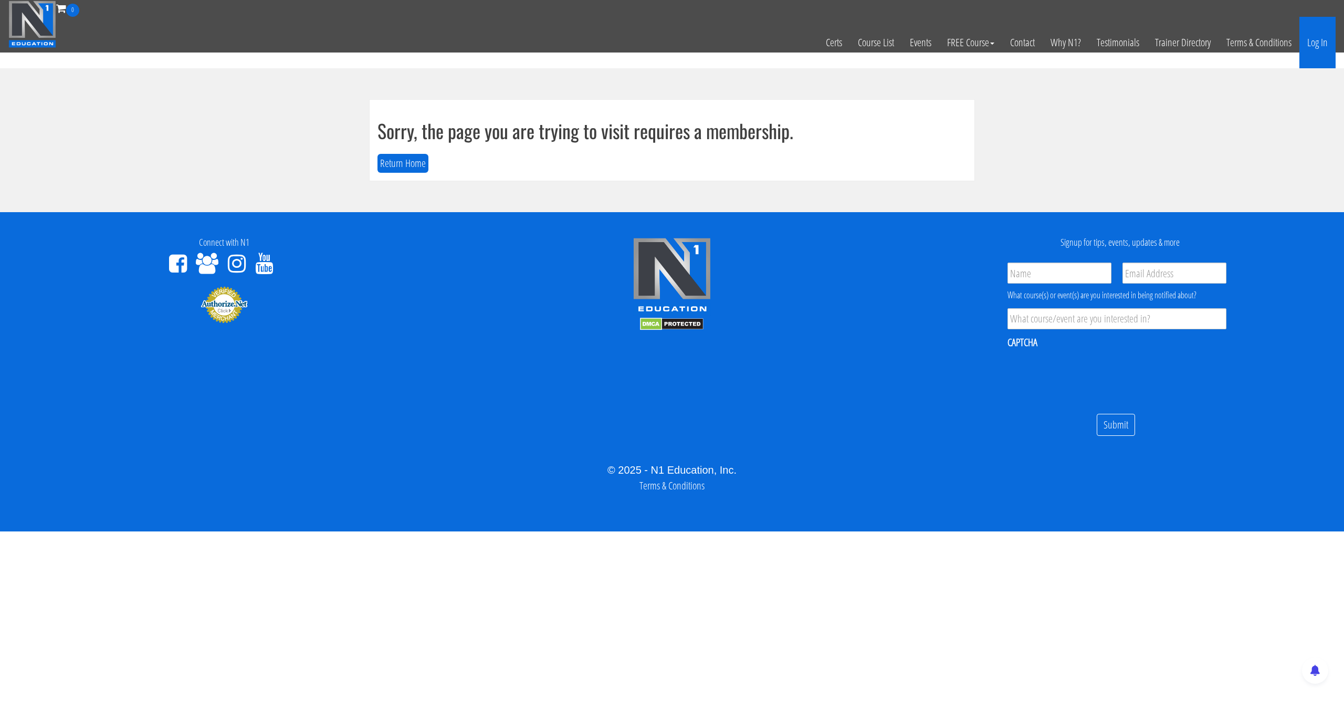
click at [1320, 38] on link "Log In" at bounding box center [1317, 42] width 36 height 51
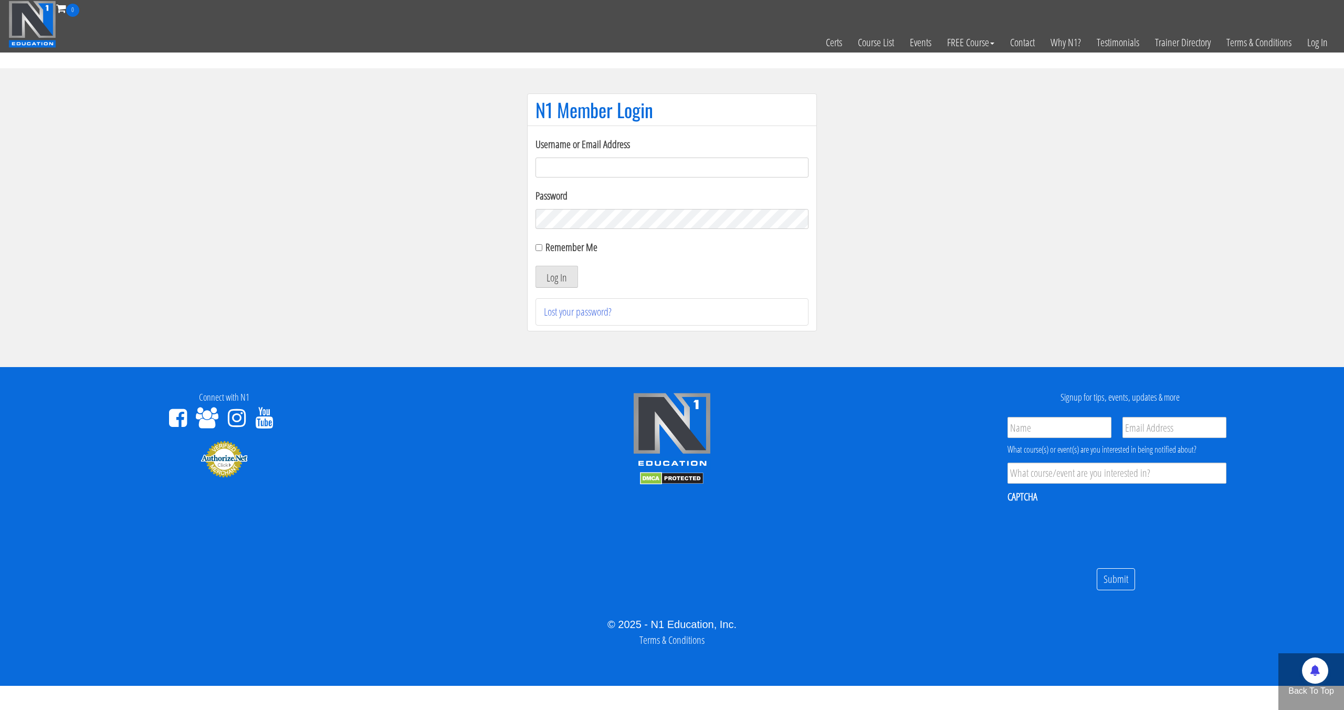
type input "[EMAIL_ADDRESS][DOMAIN_NAME]"
click at [536, 266] on button "Log In" at bounding box center [557, 277] width 43 height 22
drag, startPoint x: 569, startPoint y: 288, endPoint x: 566, endPoint y: 280, distance: 8.5
click at [569, 288] on div "Username or Email Address [EMAIL_ADDRESS][DOMAIN_NAME] Password Remember Me Log…" at bounding box center [672, 231] width 273 height 189
click at [566, 280] on button "Log In" at bounding box center [557, 277] width 43 height 22
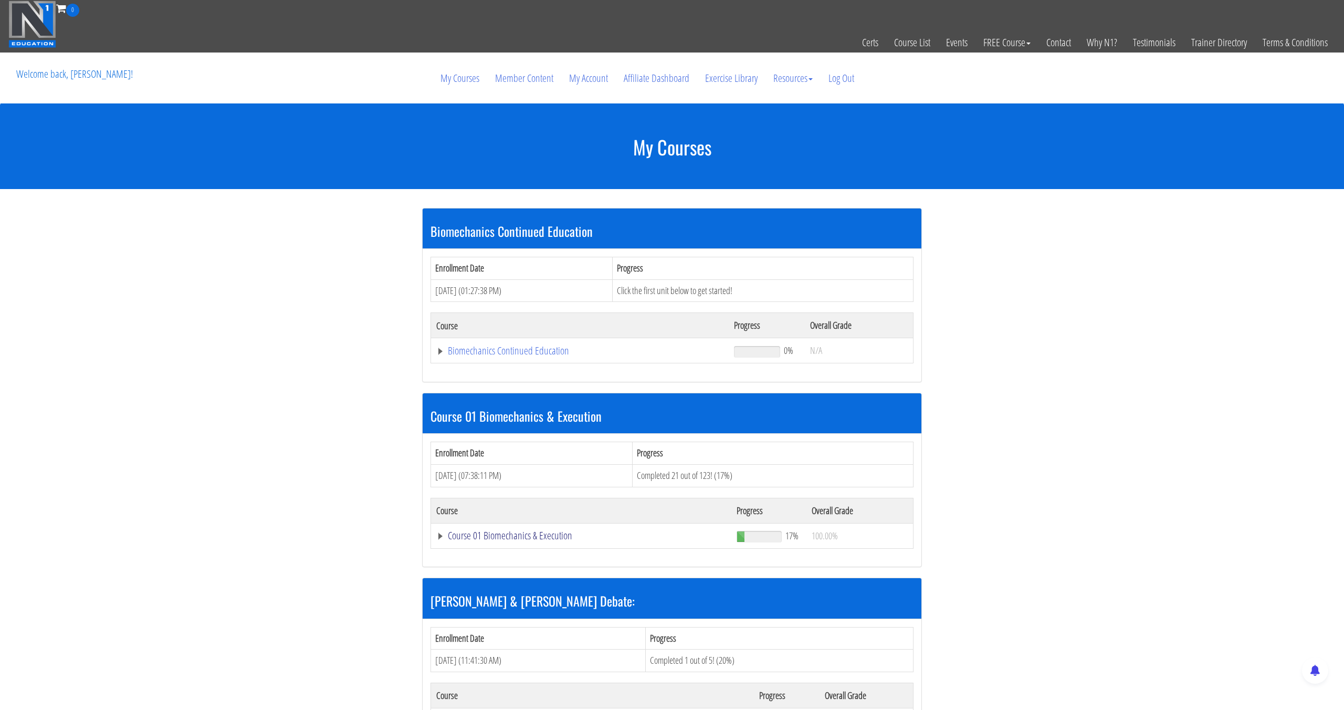
click at [522, 356] on link "Course 01 Biomechanics & Execution" at bounding box center [579, 350] width 287 height 11
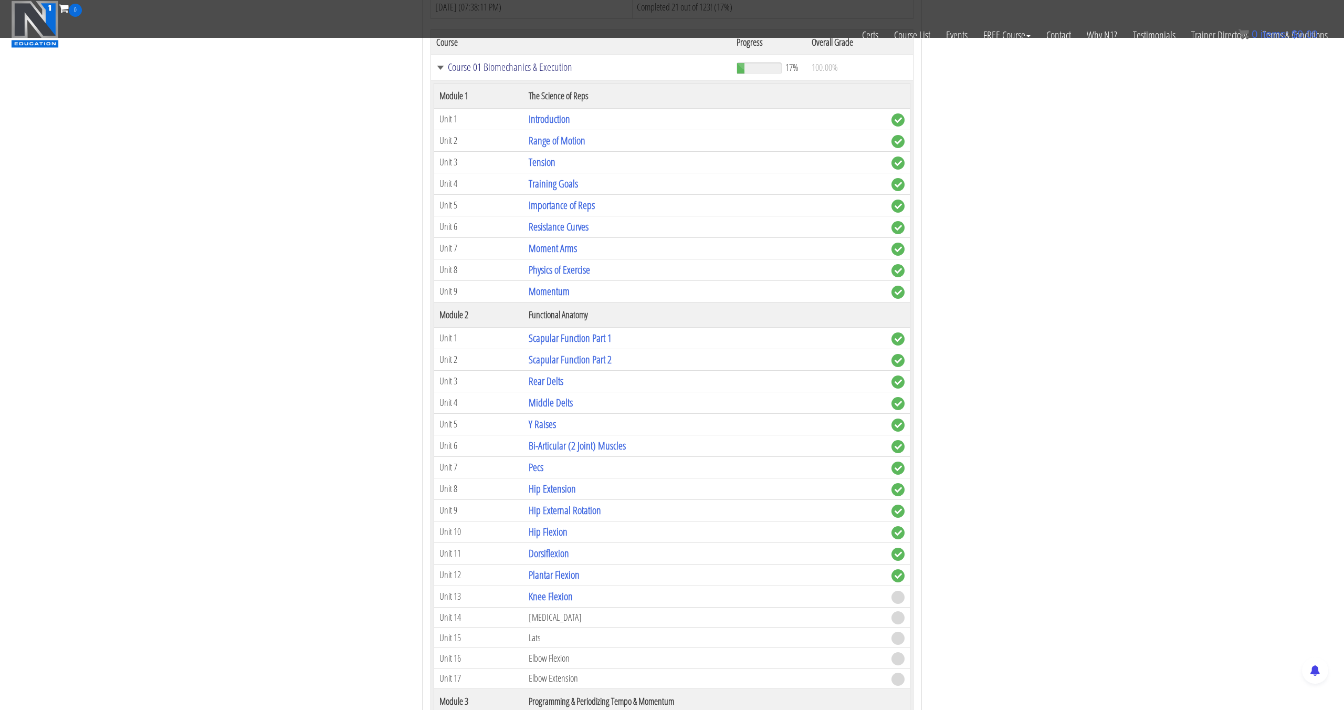
scroll to position [478, 0]
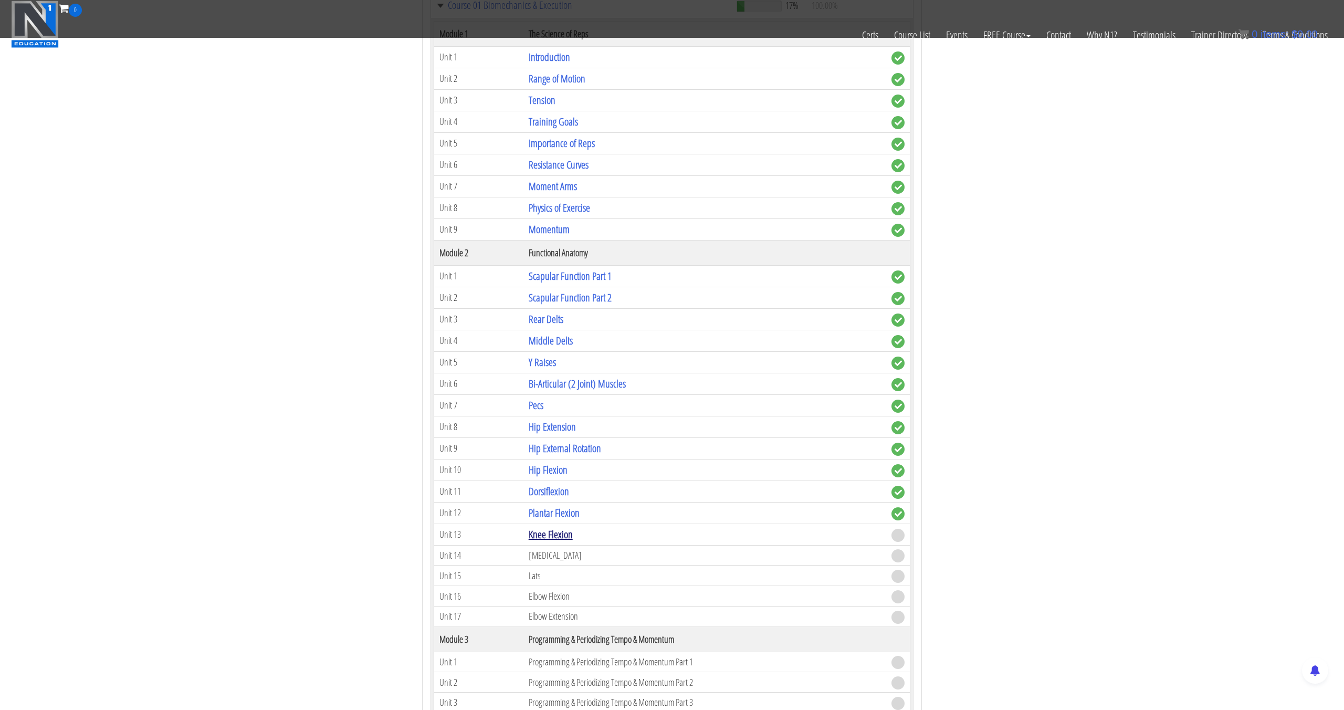
click at [556, 532] on link "Knee Flexion" at bounding box center [551, 534] width 44 height 14
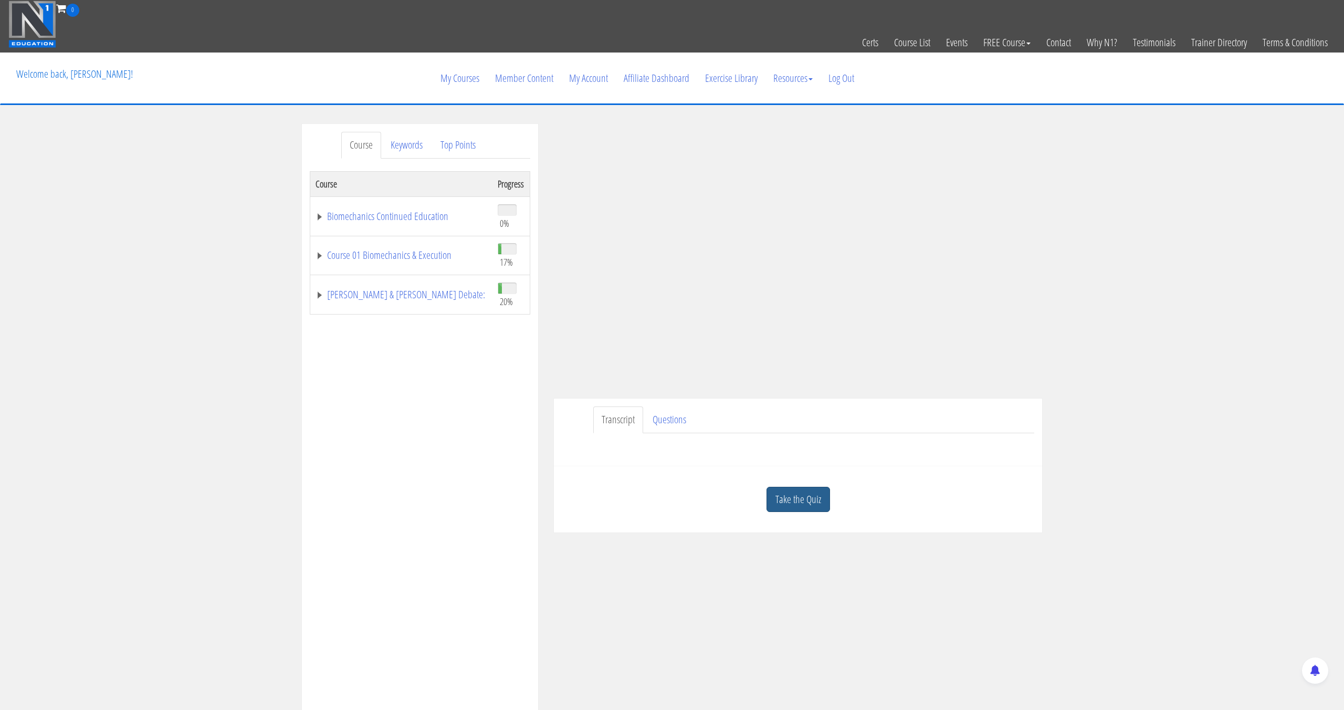
click at [793, 494] on link "Take the Quiz" at bounding box center [799, 500] width 64 height 26
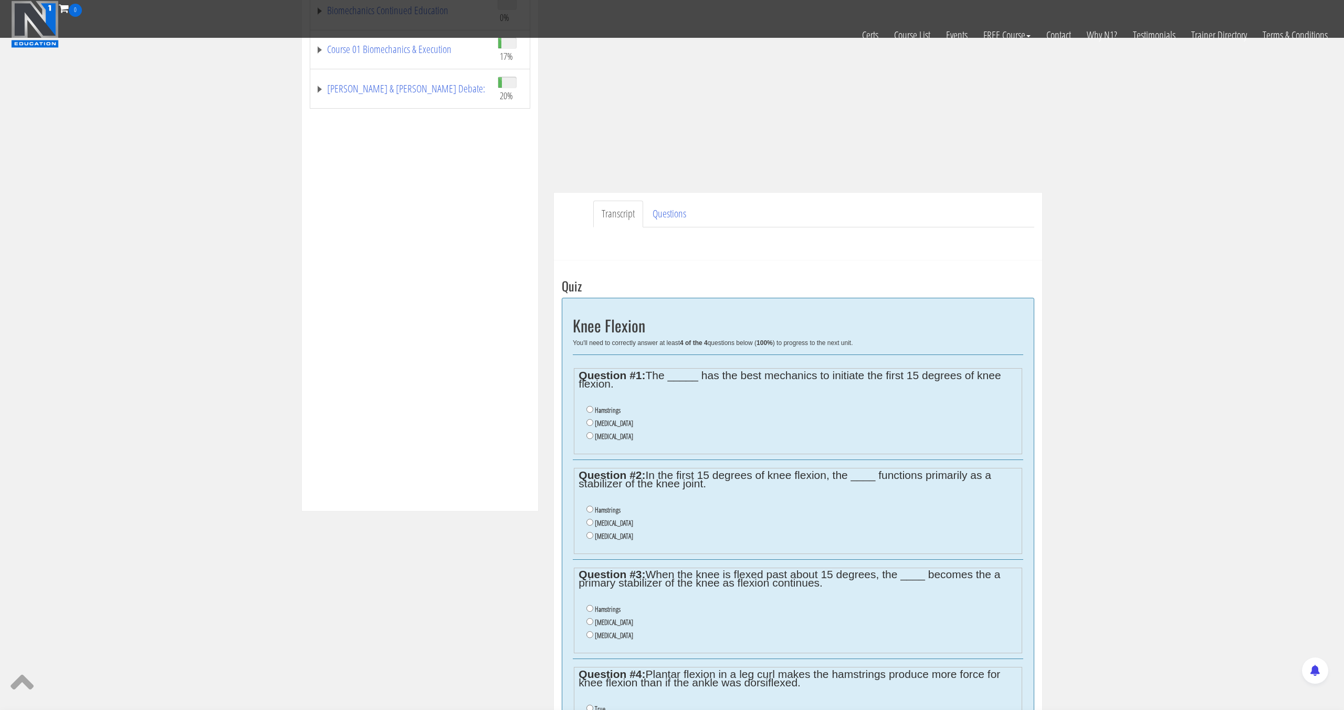
scroll to position [207, 0]
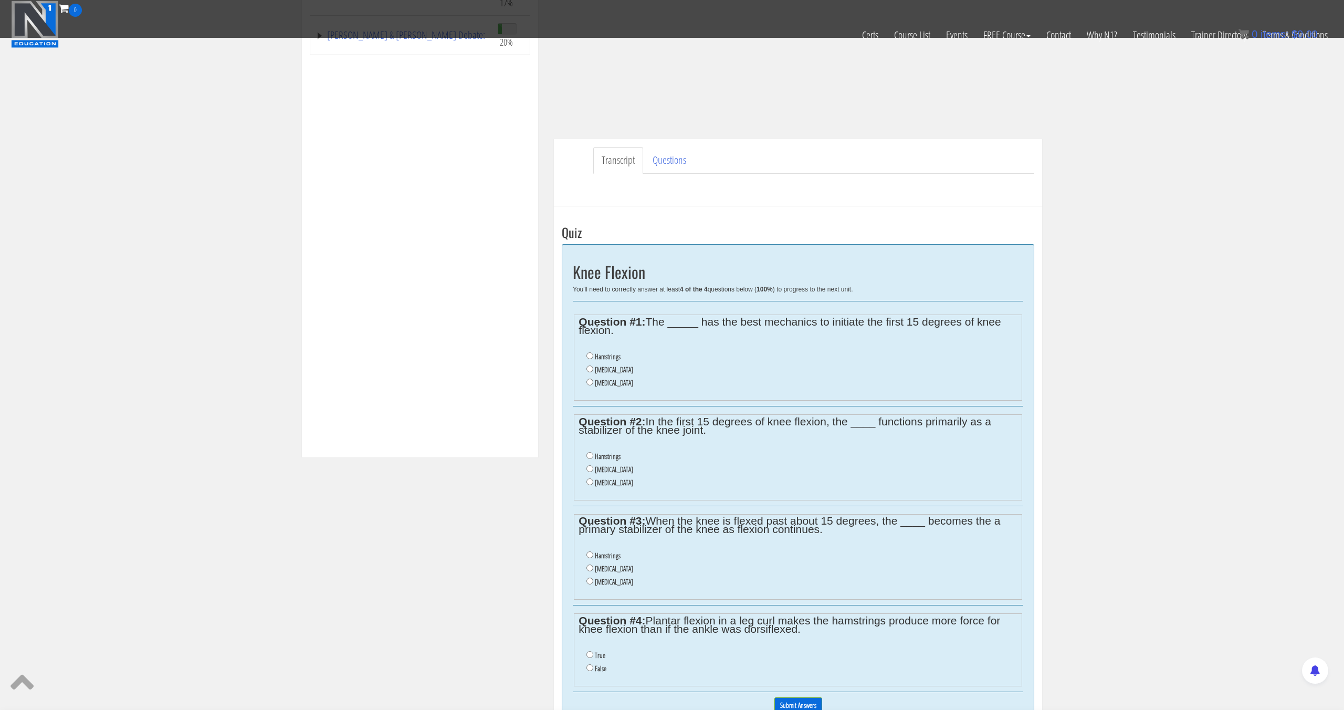
click at [596, 369] on label "[MEDICAL_DATA]" at bounding box center [614, 369] width 38 height 8
click at [593, 369] on input "[MEDICAL_DATA]" at bounding box center [589, 368] width 7 height 7
radio input "true"
click at [612, 470] on label "[MEDICAL_DATA]" at bounding box center [614, 469] width 38 height 8
click at [593, 470] on input "[MEDICAL_DATA]" at bounding box center [589, 468] width 7 height 7
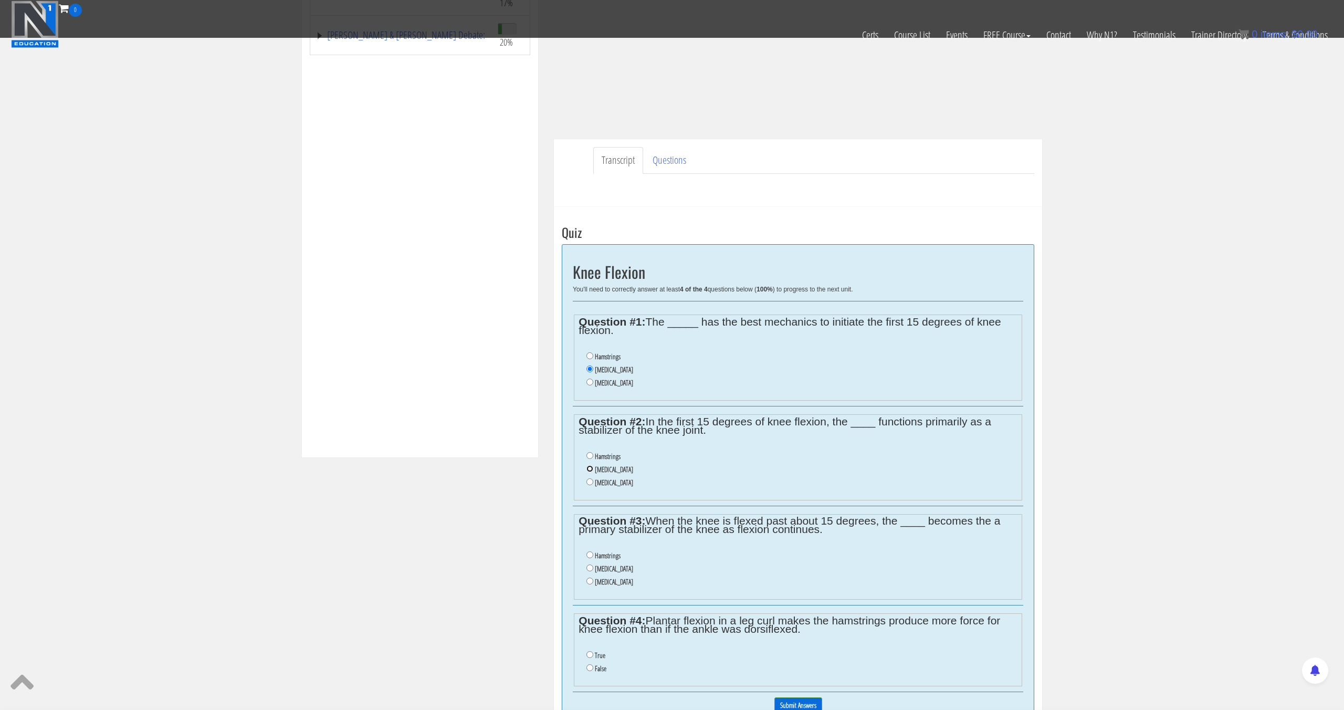
radio input "true"
drag, startPoint x: 602, startPoint y: 485, endPoint x: 610, endPoint y: 501, distance: 18.3
click at [610, 501] on div "Question #2: In the first 15 degrees of knee flexion, the ____ functions primar…" at bounding box center [798, 456] width 450 height 100
click at [658, 519] on legend "Question #3: When the knee is flexed past about 15 degrees, the ____ becomes th…" at bounding box center [798, 527] width 438 height 17
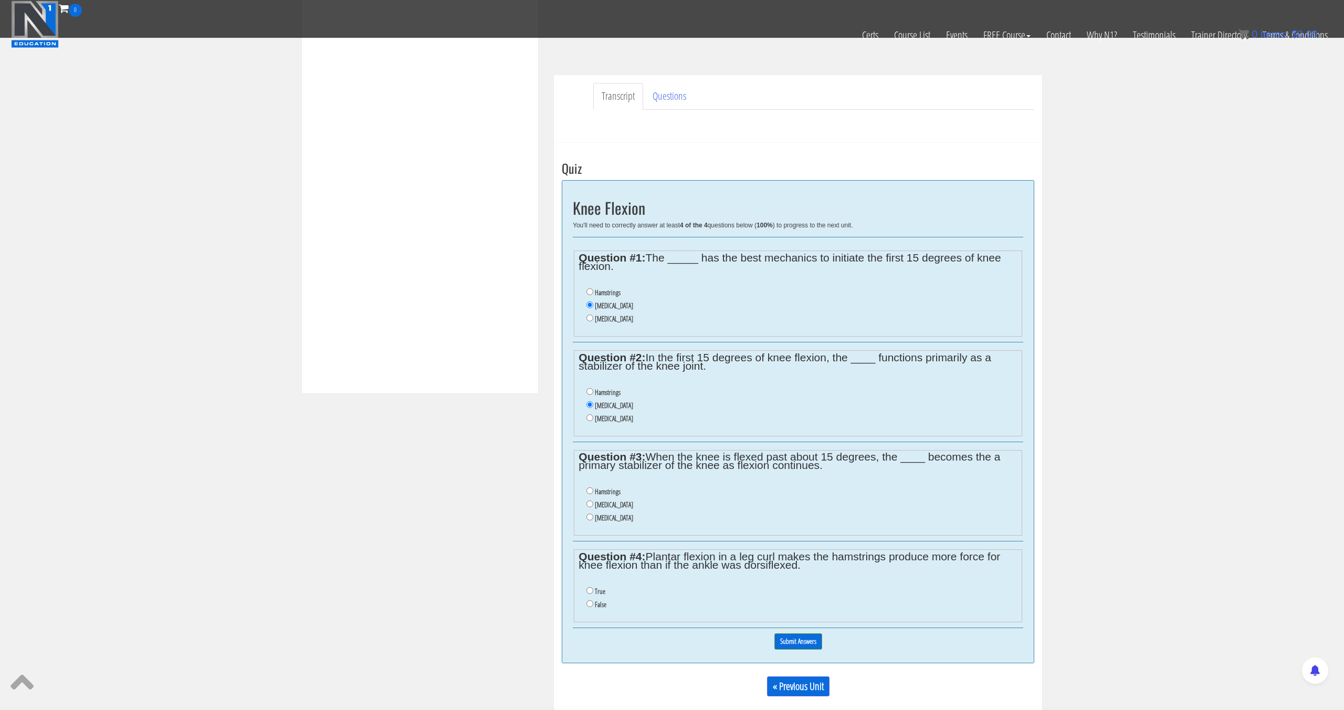
scroll to position [272, 0]
click at [622, 491] on li "Hamstrings" at bounding box center [801, 490] width 431 height 13
click at [615, 491] on label "Hamstrings" at bounding box center [608, 490] width 26 height 8
click at [593, 491] on input "Hamstrings" at bounding box center [589, 489] width 7 height 7
radio input "true"
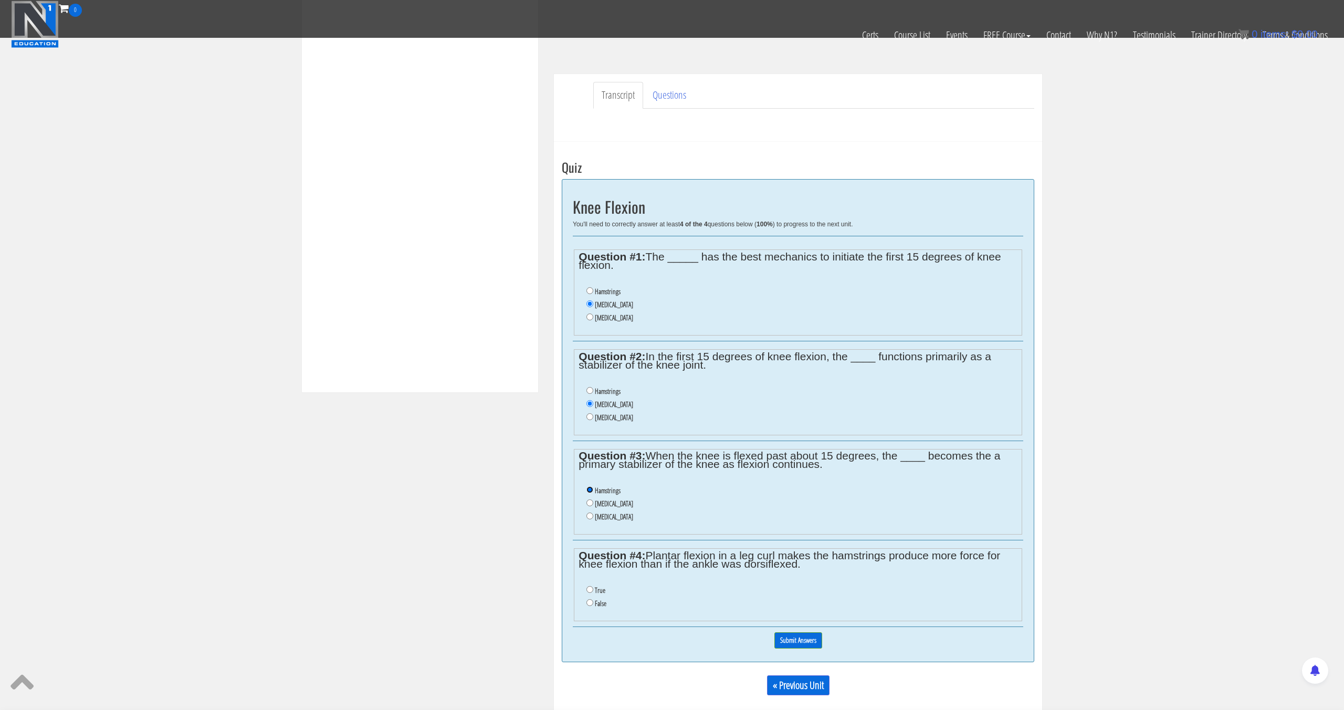
scroll to position [272, 0]
click at [596, 603] on label "False" at bounding box center [601, 603] width 12 height 8
click at [593, 603] on input "False" at bounding box center [589, 602] width 7 height 7
radio input "true"
click at [812, 646] on input "Submit Answers" at bounding box center [798, 640] width 48 height 16
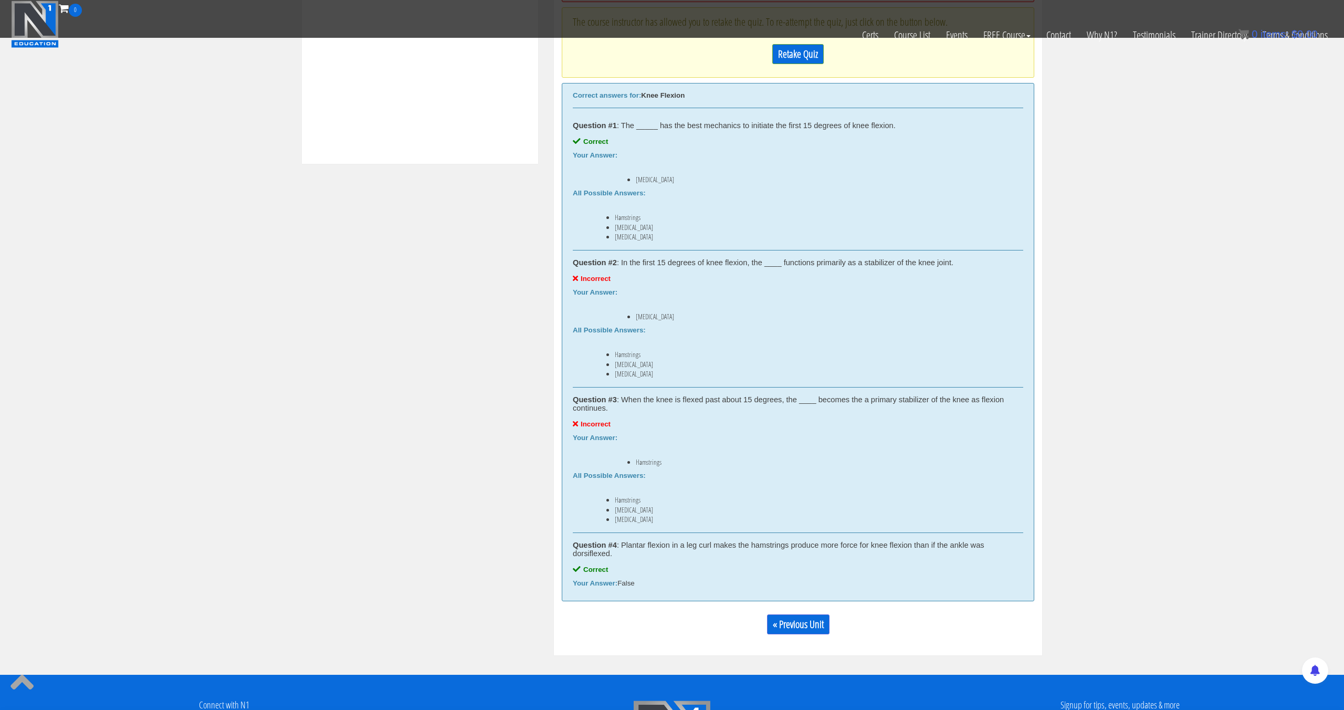
scroll to position [494, 0]
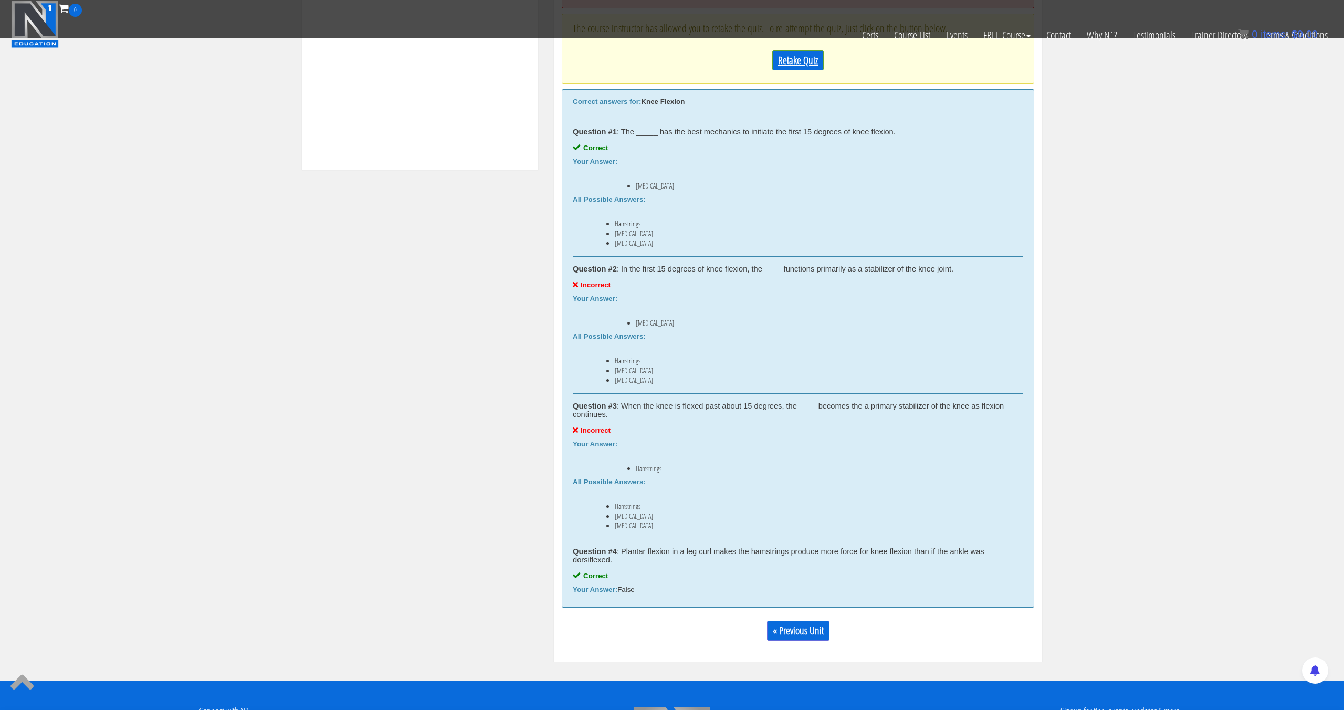
click at [782, 69] on link "Retake Quiz" at bounding box center [797, 60] width 51 height 20
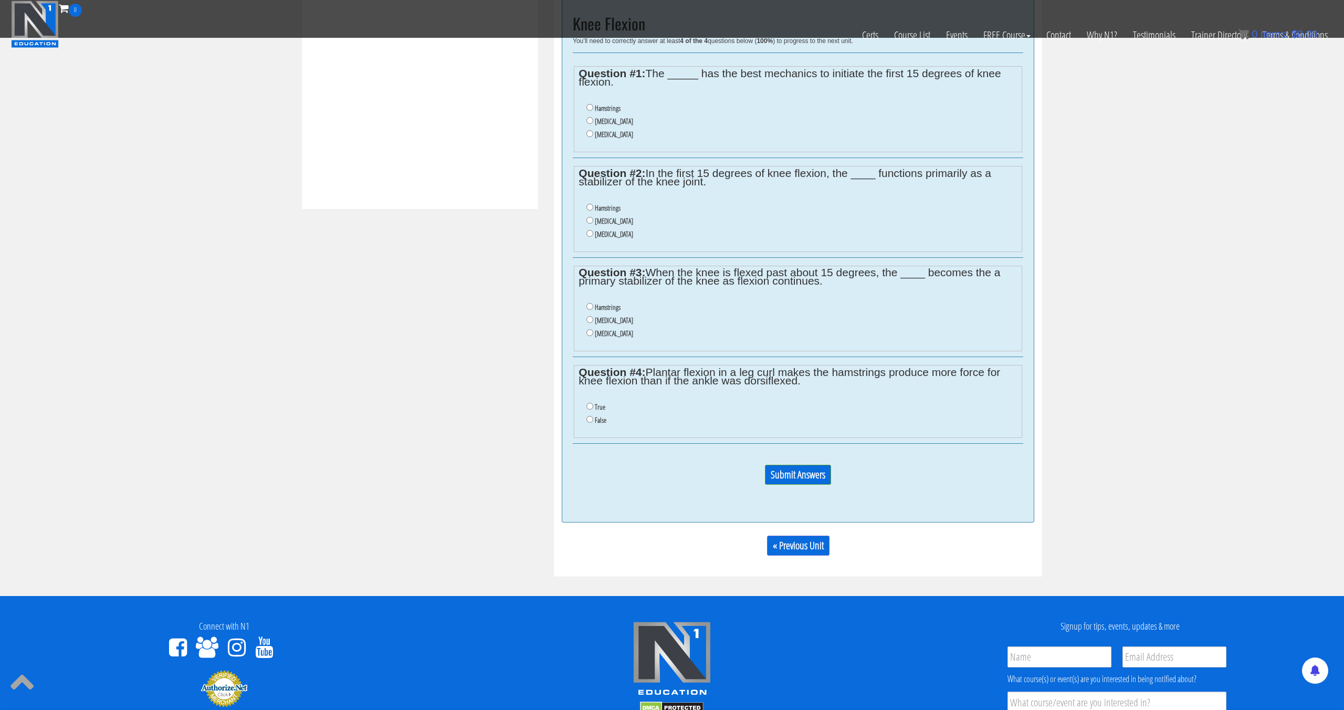
scroll to position [454, 0]
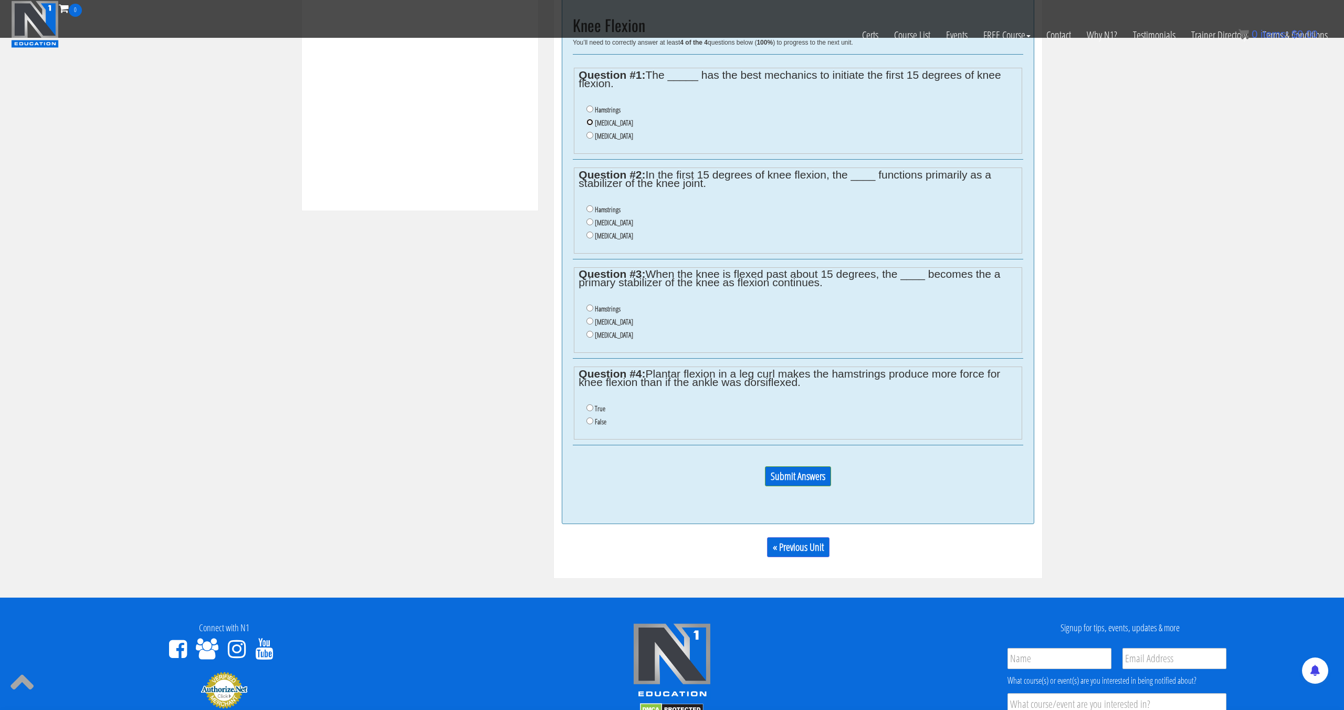
click at [589, 122] on input "[MEDICAL_DATA]" at bounding box center [589, 122] width 7 height 7
radio input "true"
click at [604, 235] on label "[MEDICAL_DATA]" at bounding box center [614, 236] width 38 height 8
click at [593, 235] on input "[MEDICAL_DATA]" at bounding box center [589, 235] width 7 height 7
radio input "true"
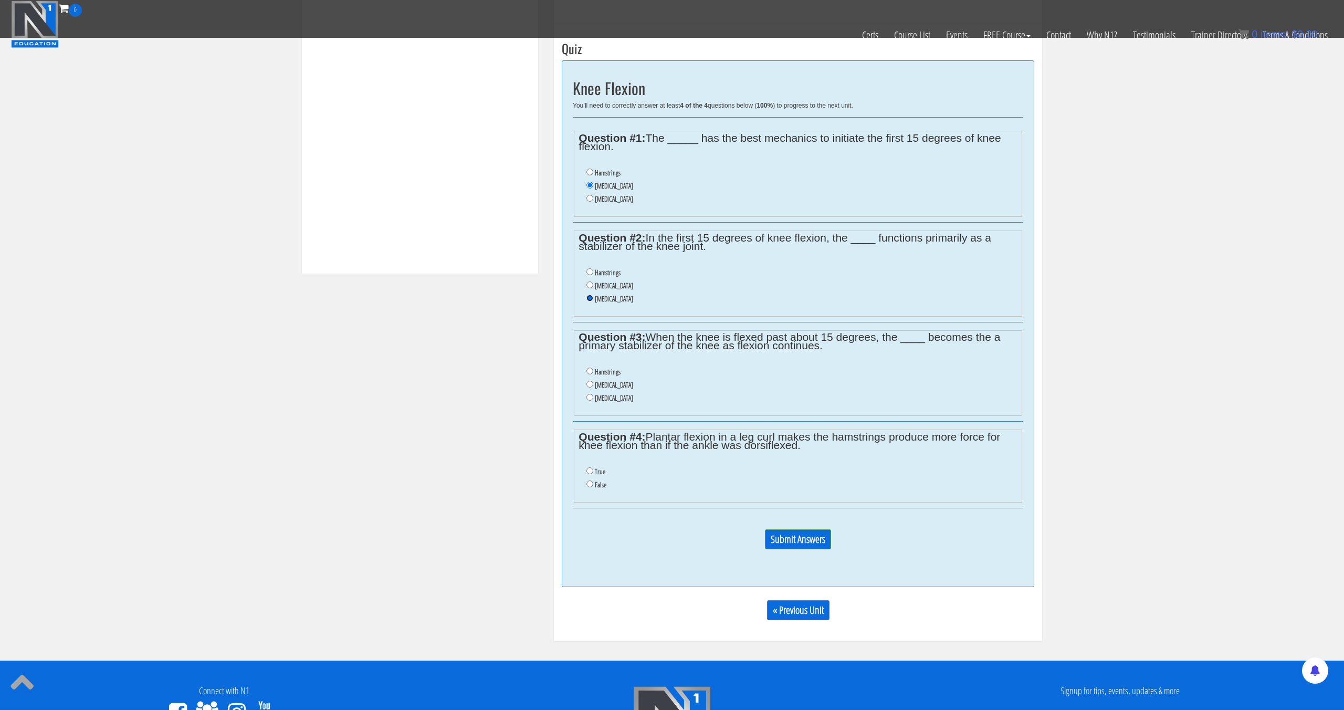
scroll to position [391, 0]
click at [619, 384] on label "[MEDICAL_DATA]" at bounding box center [614, 384] width 38 height 8
click at [593, 384] on input "[MEDICAL_DATA]" at bounding box center [589, 383] width 7 height 7
radio input "true"
click at [590, 483] on input "False" at bounding box center [589, 483] width 7 height 7
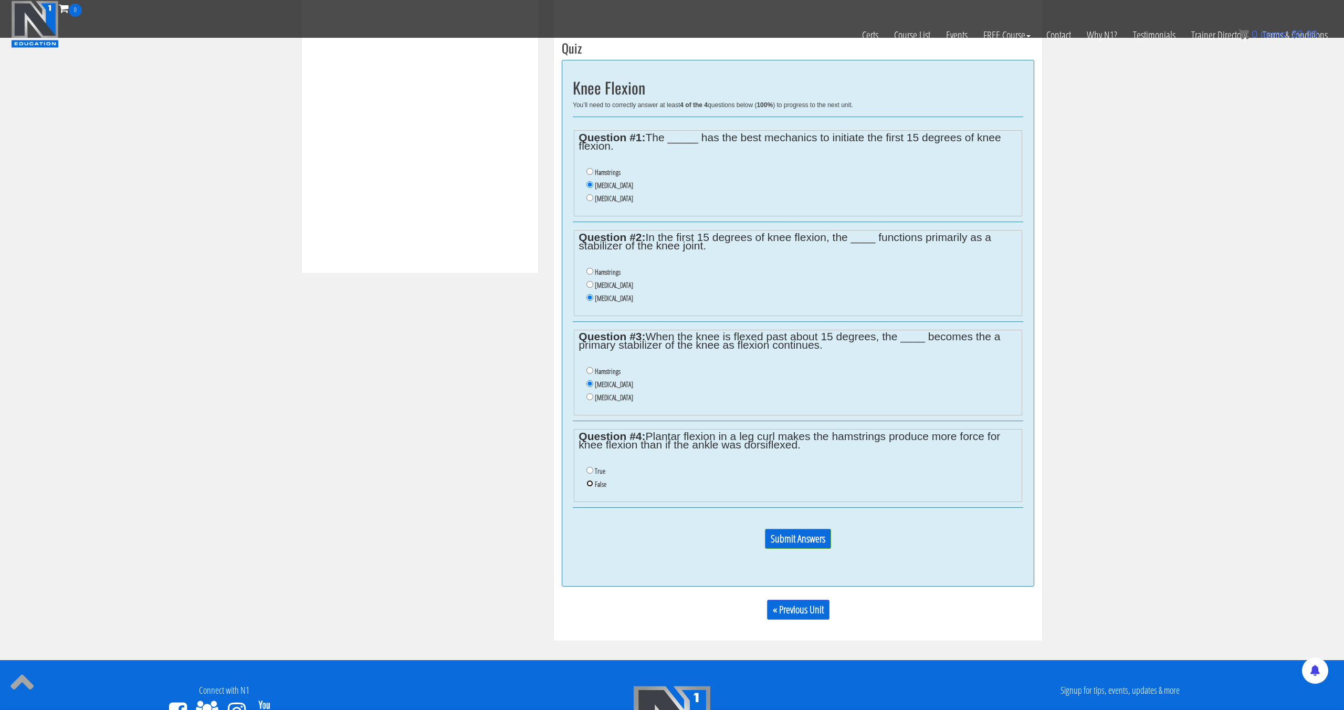
radio input "true"
click at [791, 533] on input "Submit Answers" at bounding box center [798, 539] width 66 height 20
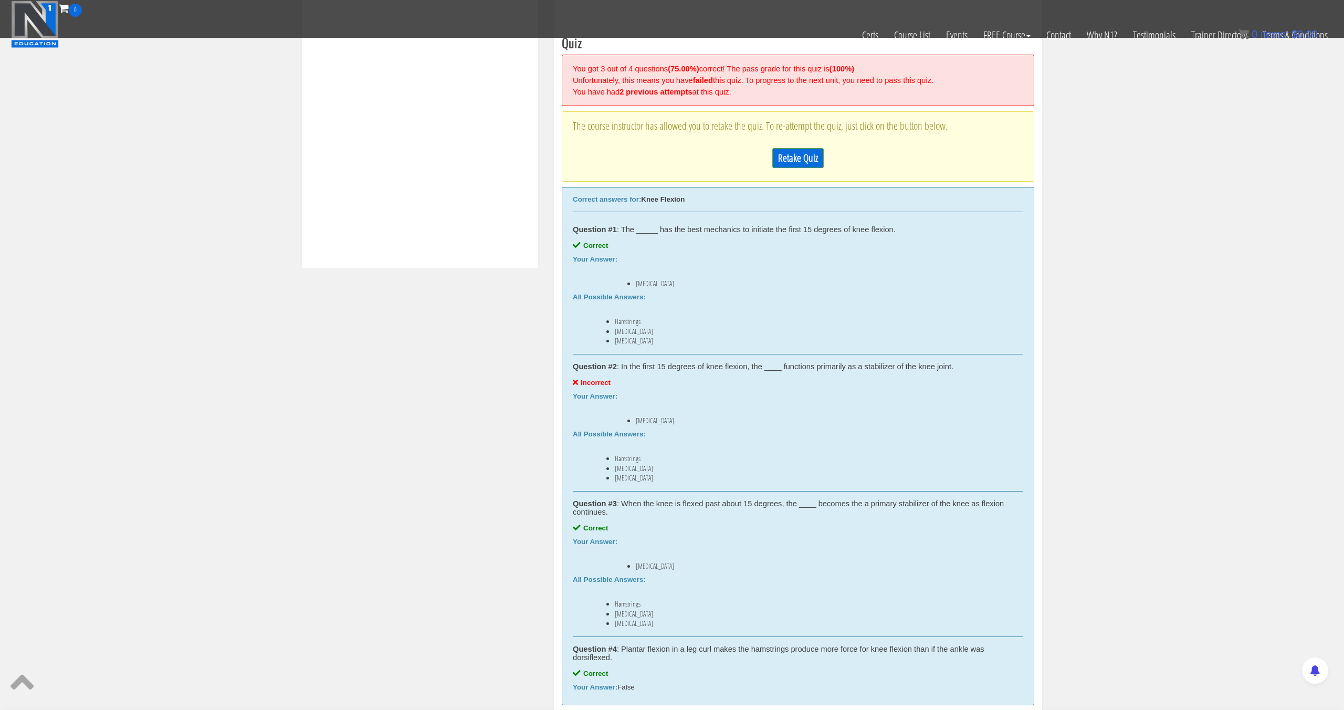
scroll to position [398, 0]
